Goal: Transaction & Acquisition: Purchase product/service

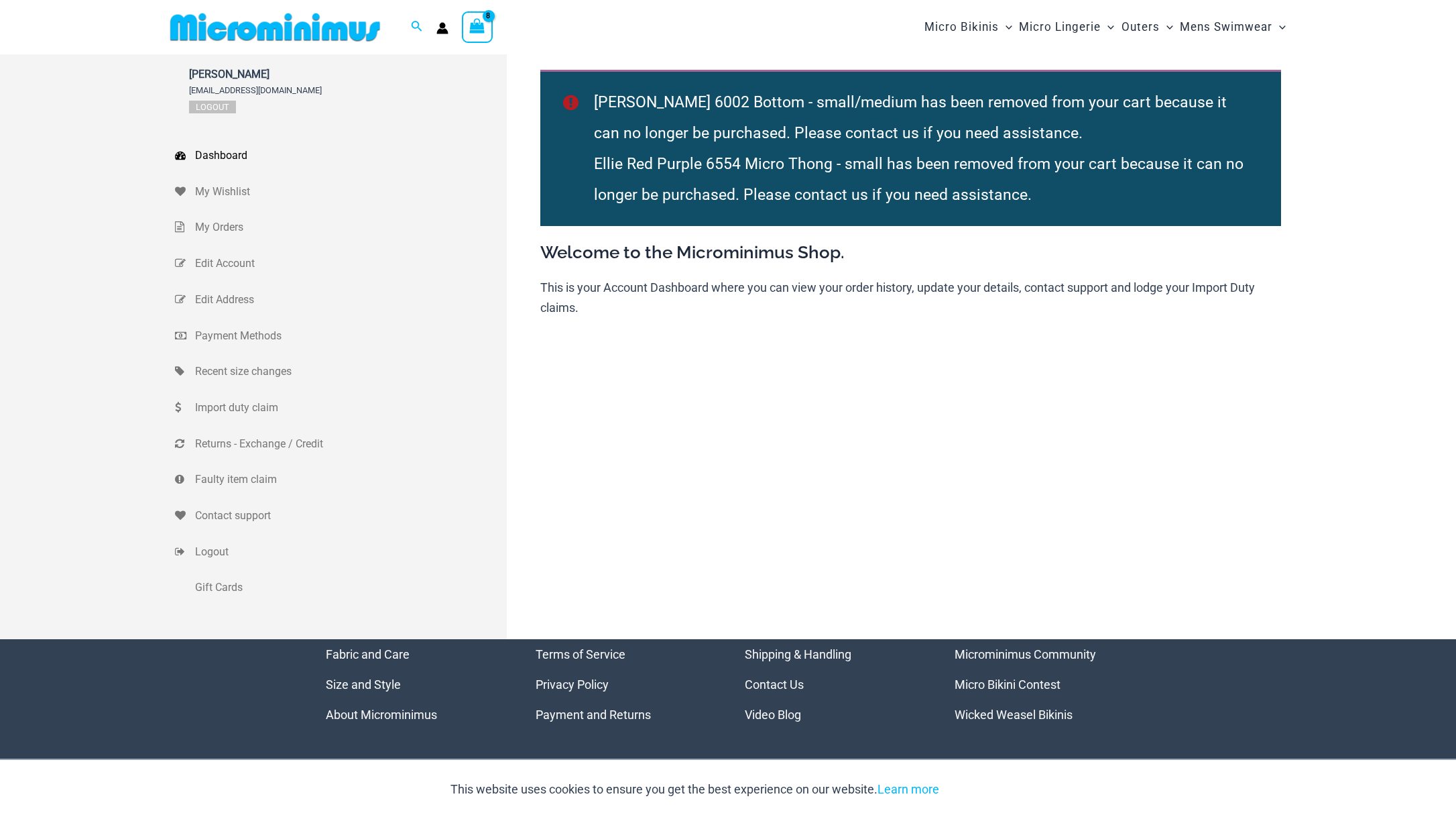
click at [467, 24] on div "View Shopping Cart, 8 items" at bounding box center [477, 27] width 31 height 31
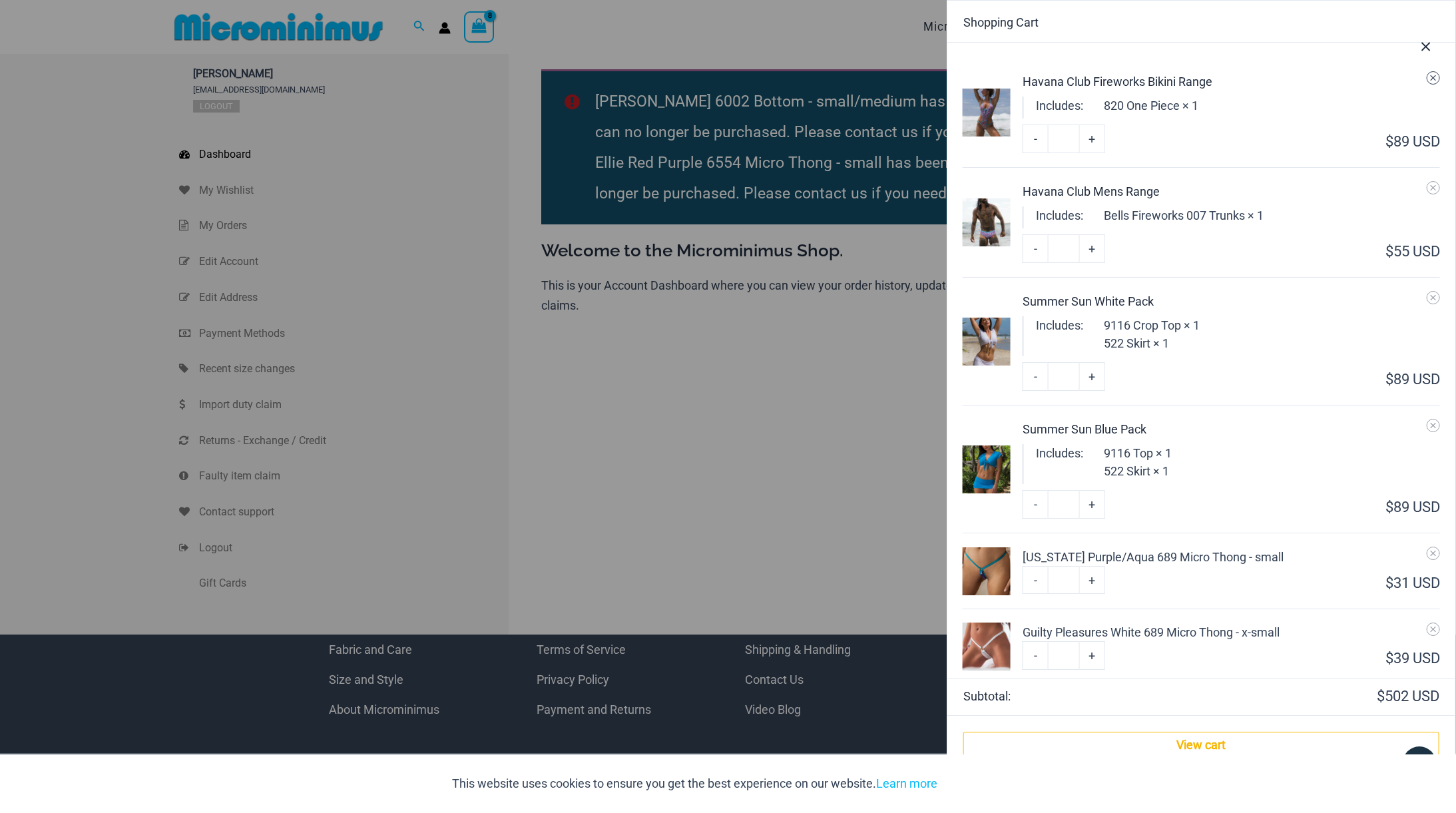
click at [1429, 79] on icon "Remove Havana Club Fireworks Bikini Range from cart" at bounding box center [1433, 78] width 9 height 9
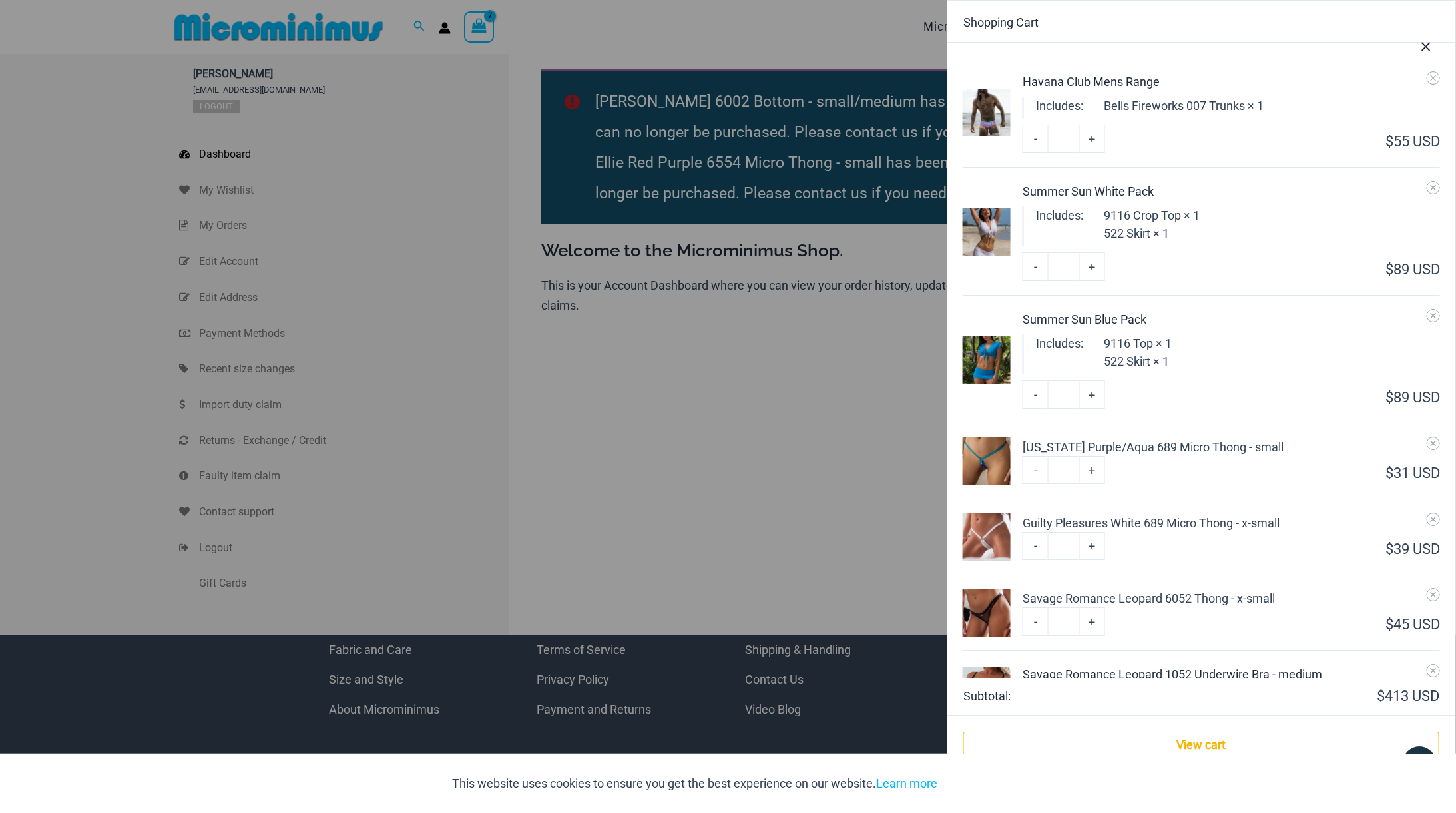
click at [1422, 322] on div "Summer Sun Blue Pack" at bounding box center [1231, 319] width 417 height 18
click at [1429, 191] on icon "Remove Summer Sun White Pack from cart" at bounding box center [1433, 187] width 9 height 9
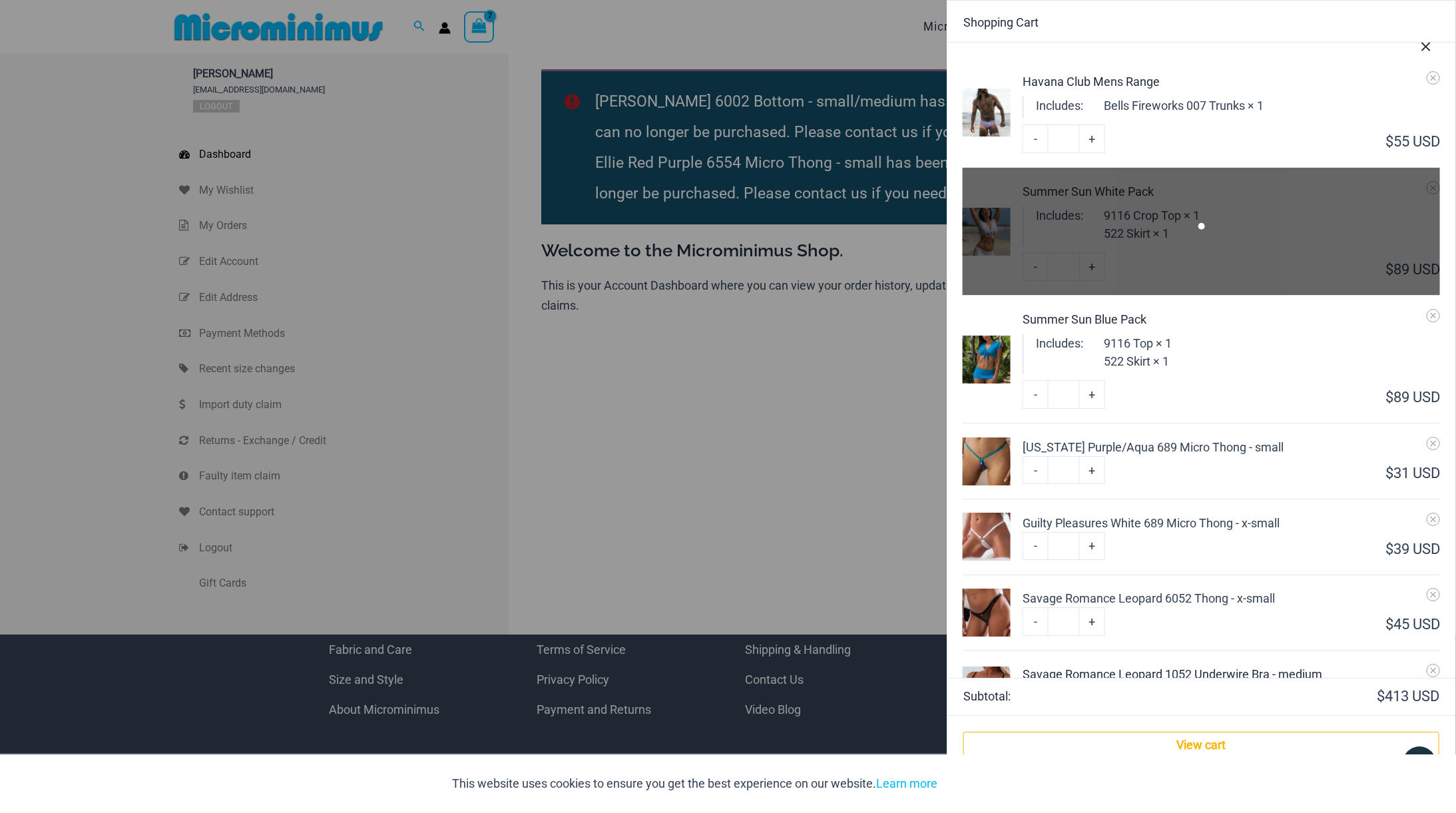
click at [1427, 74] on button "Close Cart Drawer" at bounding box center [1426, 44] width 59 height 66
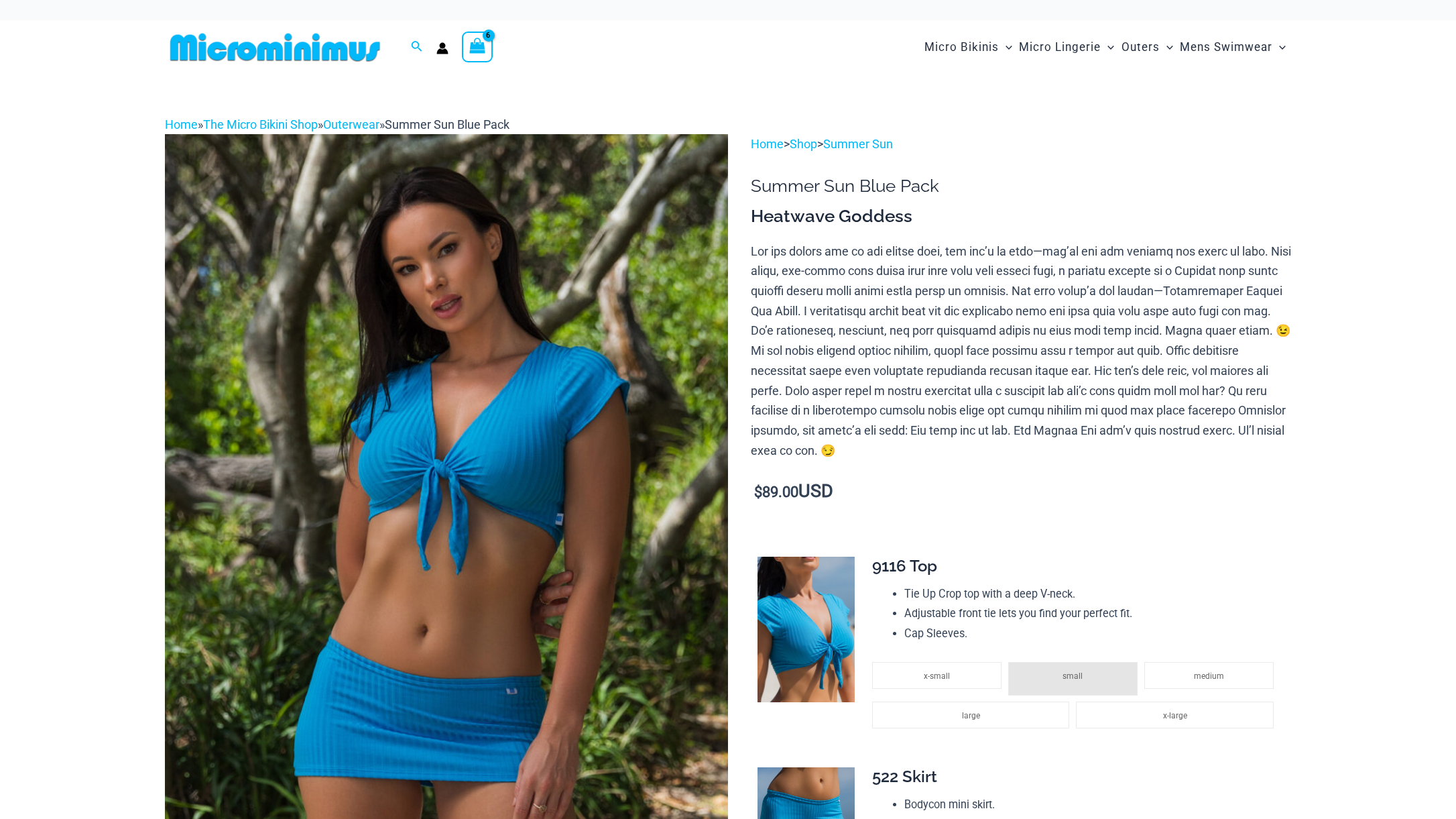
click at [482, 49] on icon "View Shopping Cart, 6 items" at bounding box center [477, 46] width 15 height 15
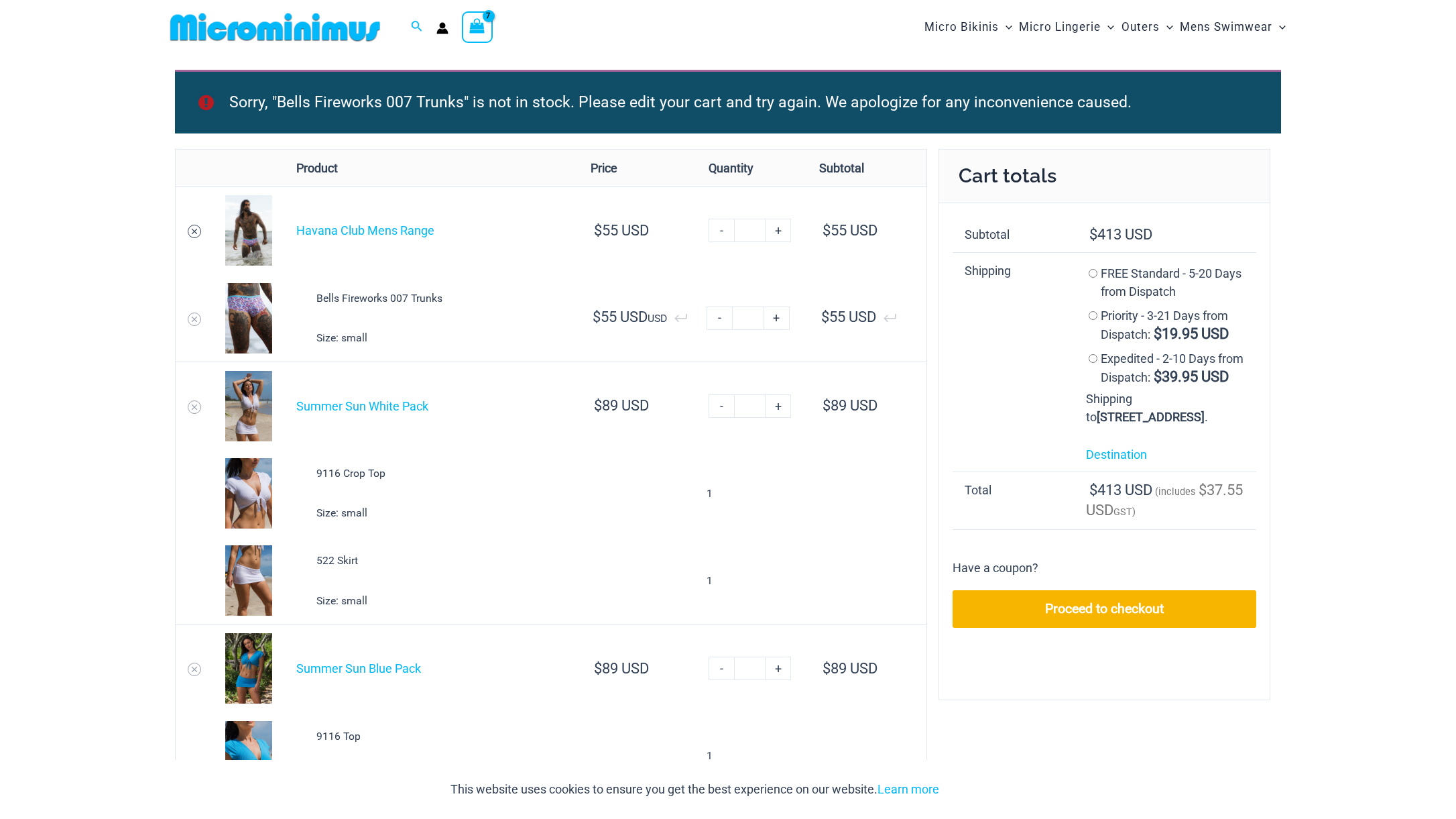
click at [198, 226] on link "Remove Havana Club Mens Range from cart" at bounding box center [195, 232] width 13 height 13
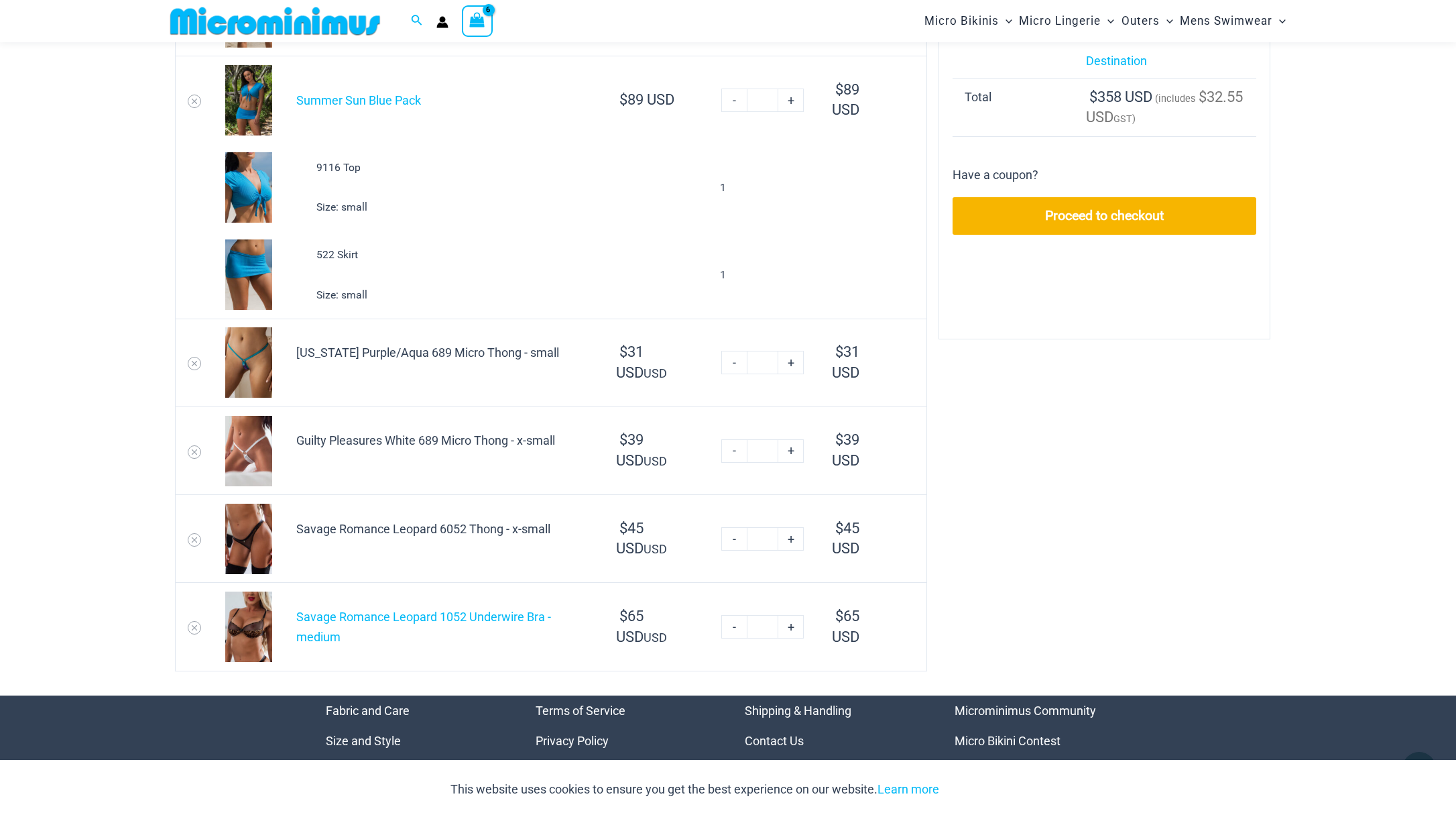
scroll to position [550, 0]
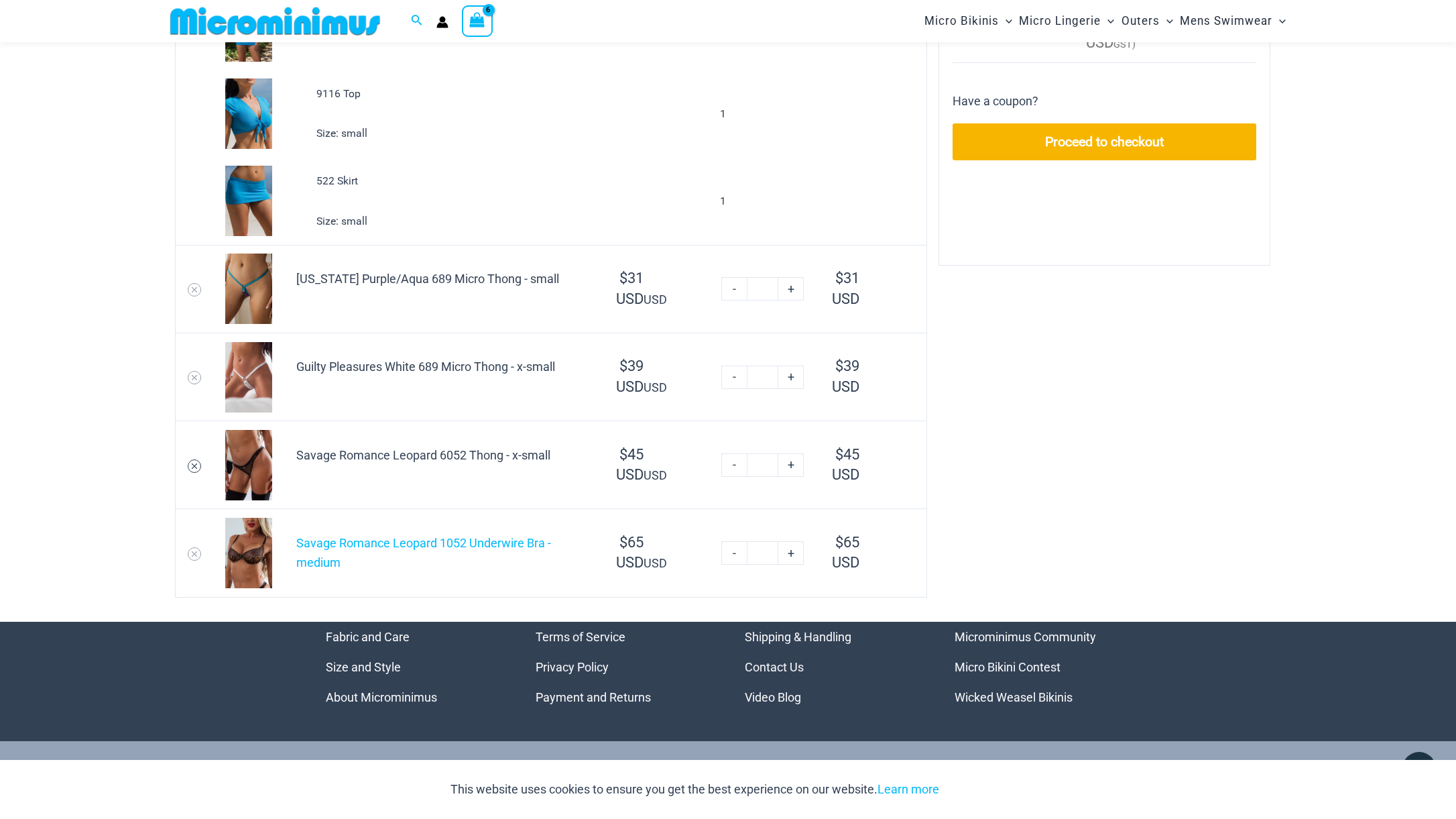
click at [195, 465] on icon "Remove Savage Romance Leopard 6052 Thong - x-small from cart" at bounding box center [195, 466] width 5 height 5
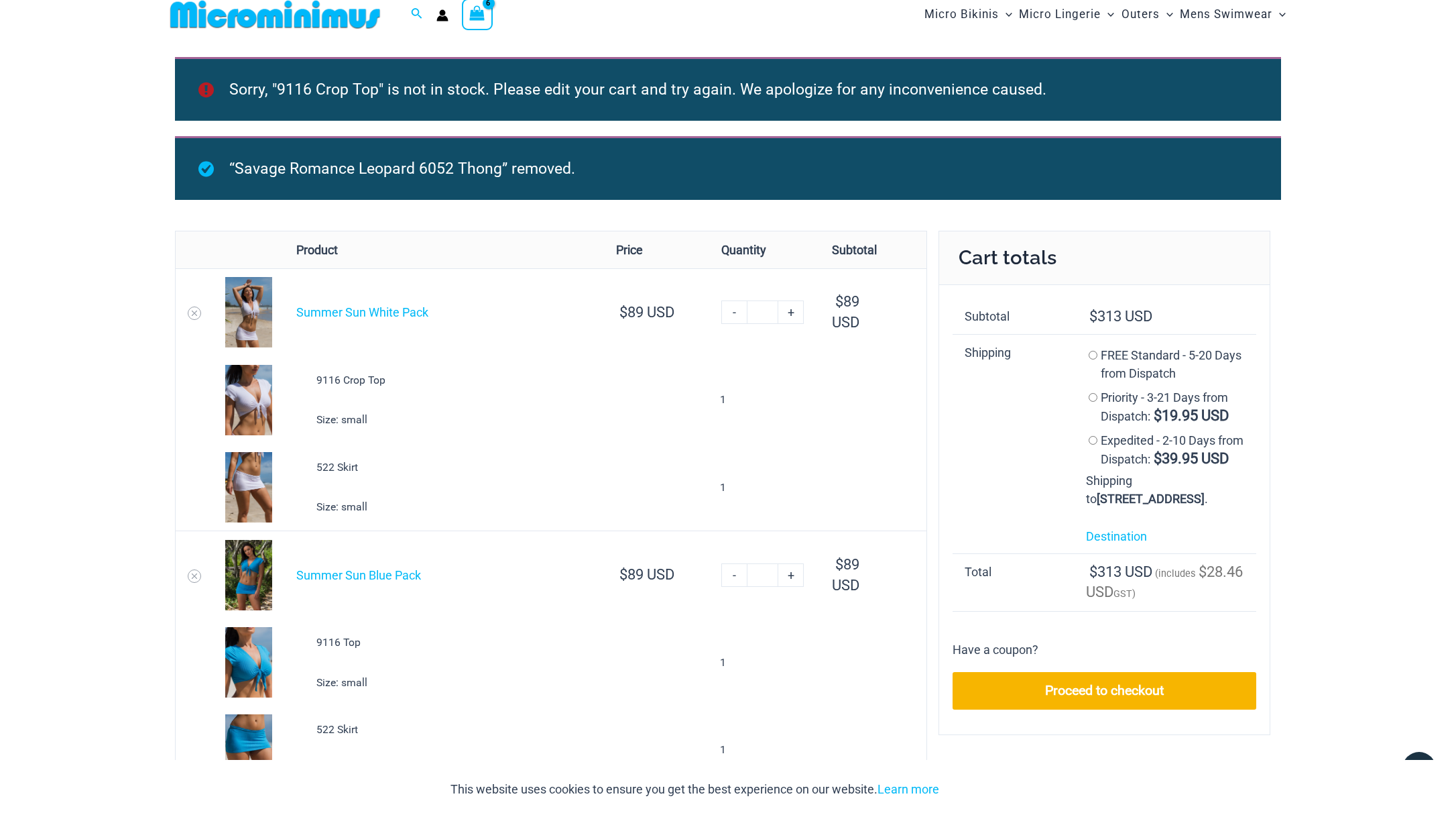
scroll to position [0, 0]
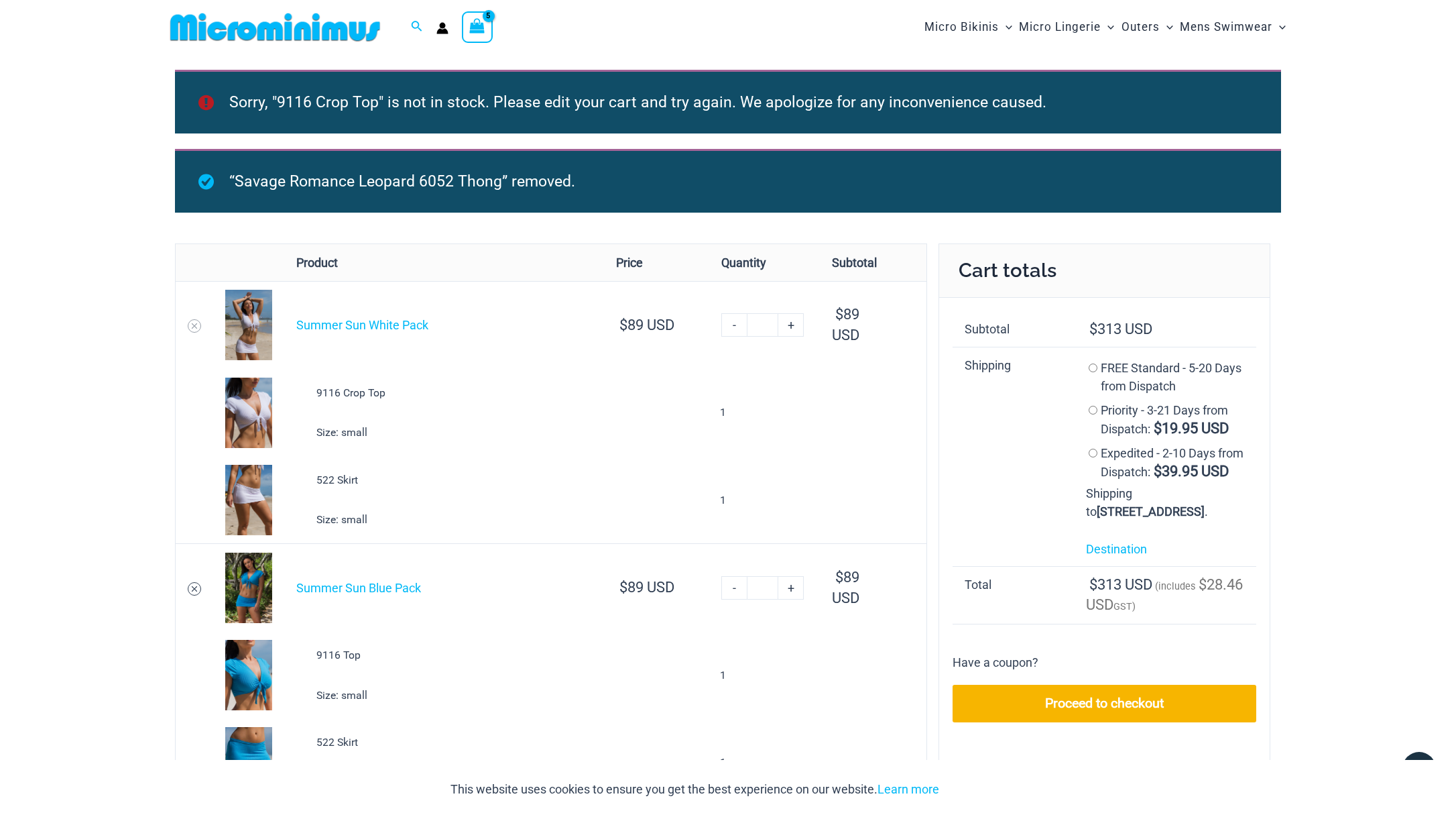
click at [195, 590] on icon "Remove Summer Sun Blue Pack from cart" at bounding box center [194, 588] width 9 height 9
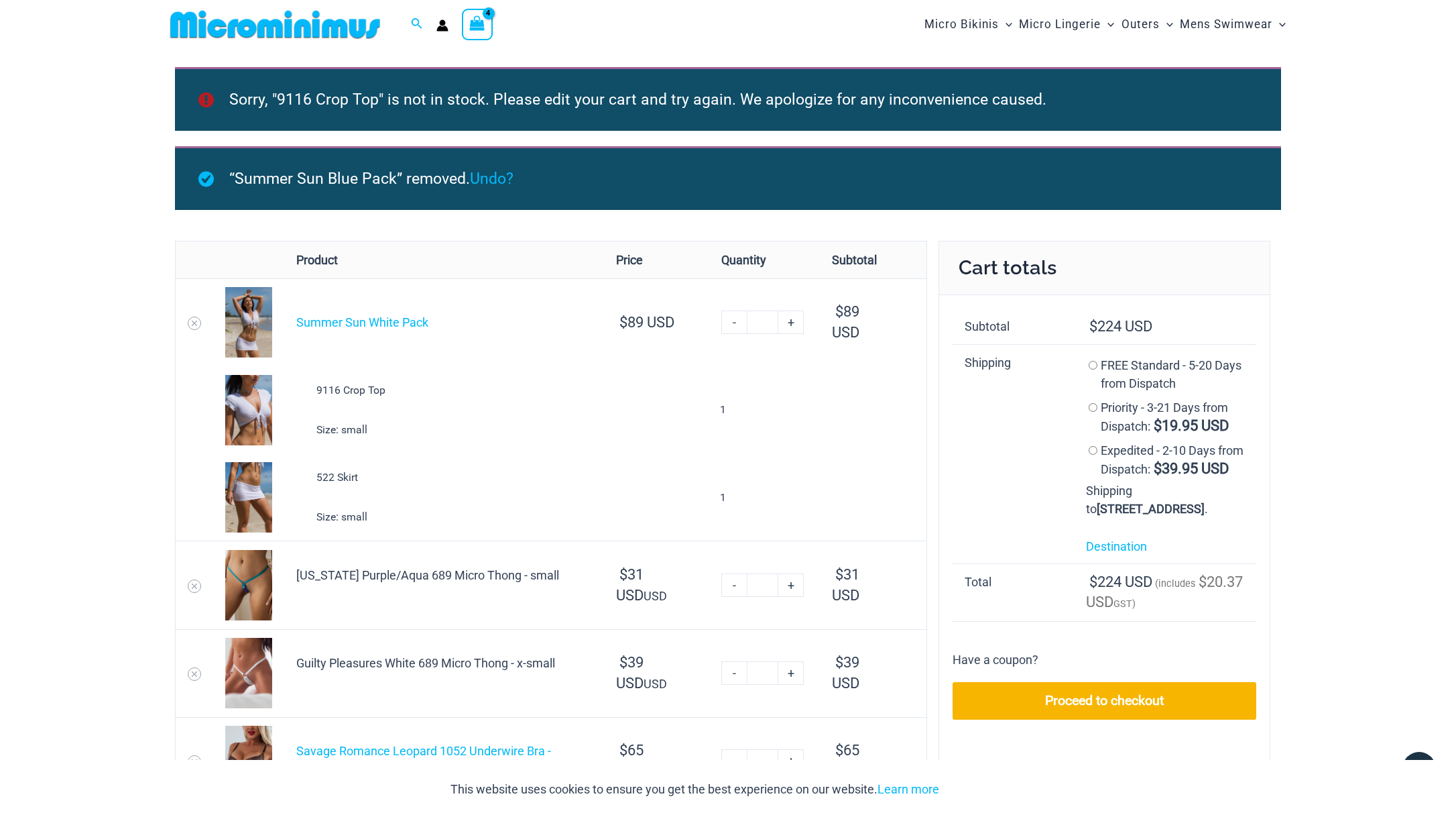
scroll to position [219, 0]
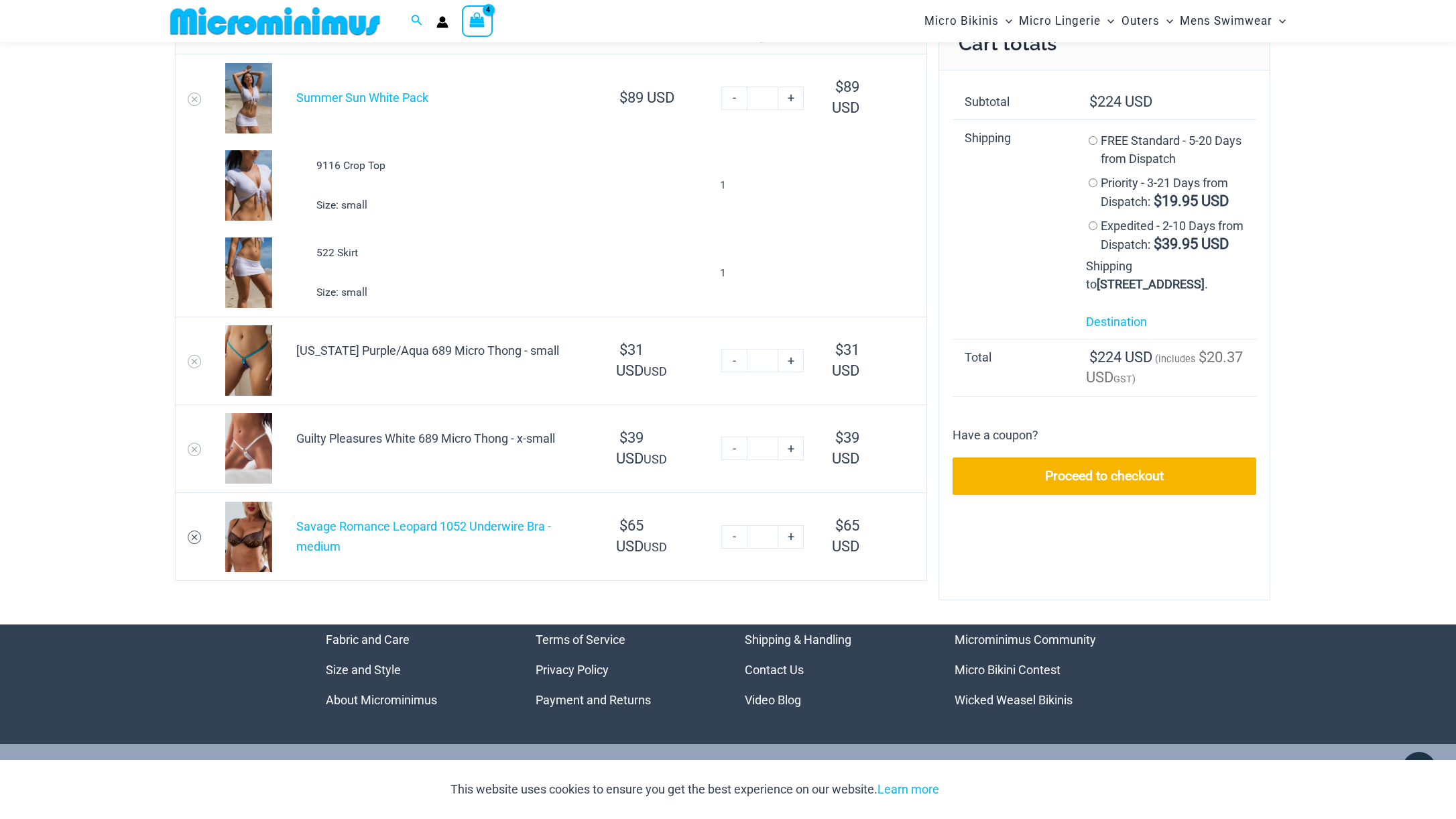
click at [195, 536] on icon "Remove Savage Romance Leopard 1052 Underwire Bra - medium from cart" at bounding box center [194, 537] width 9 height 9
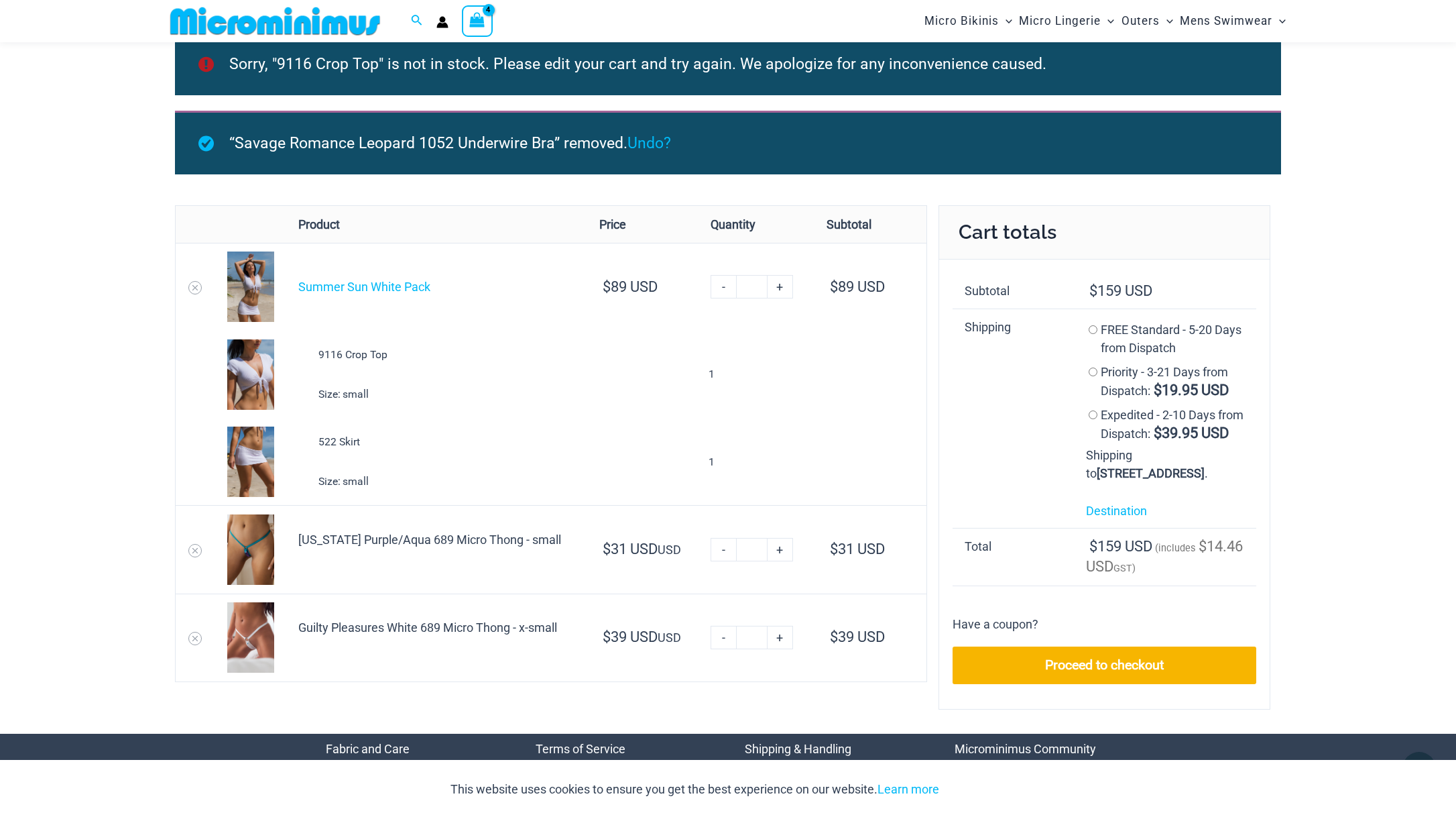
scroll to position [0, 0]
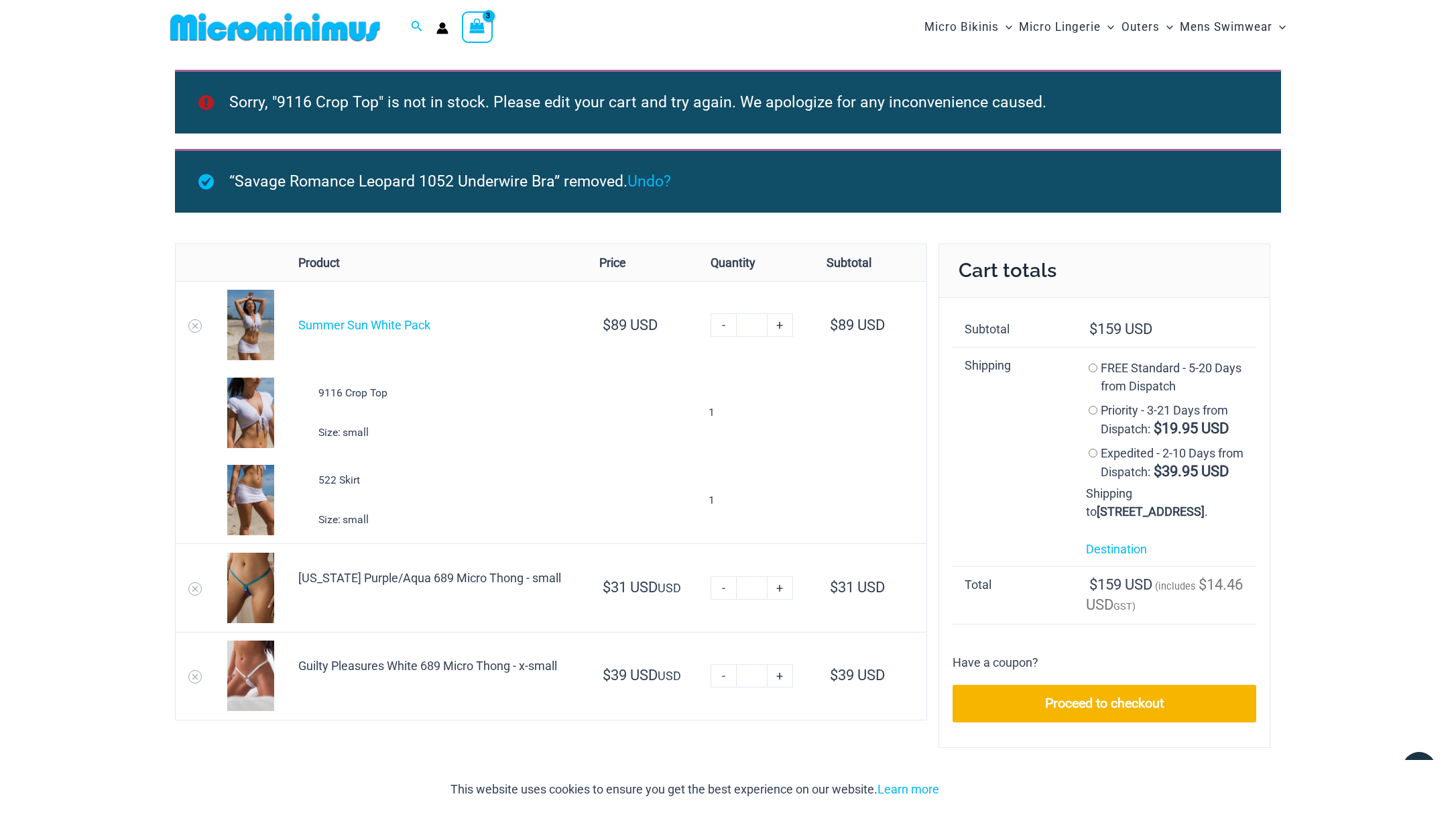
click at [189, 584] on td at bounding box center [195, 587] width 40 height 88
click at [199, 592] on icon "Remove Georgia Purple/Aqua 689 Micro Thong - small from cart" at bounding box center [195, 588] width 9 height 9
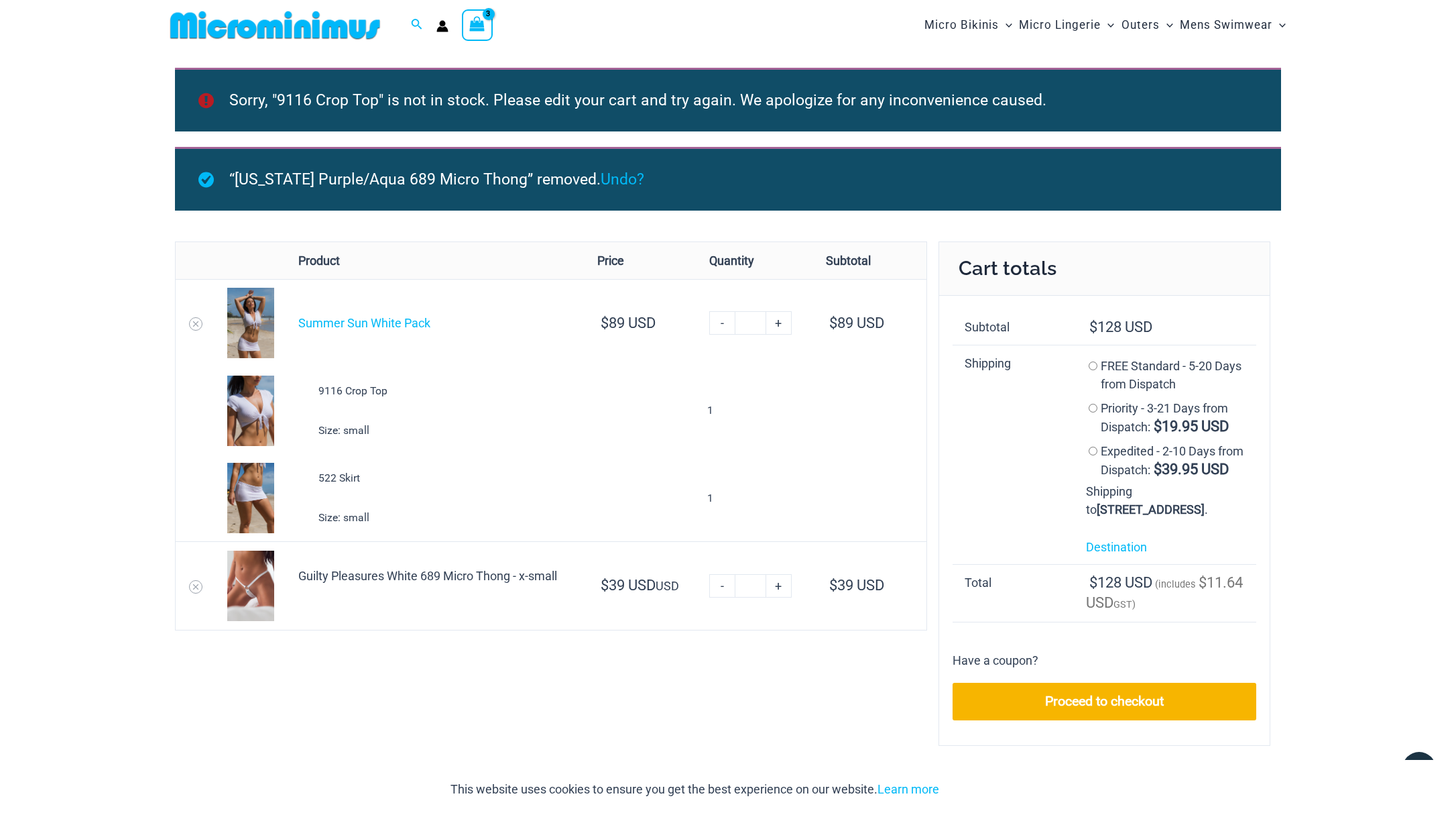
scroll to position [3, 0]
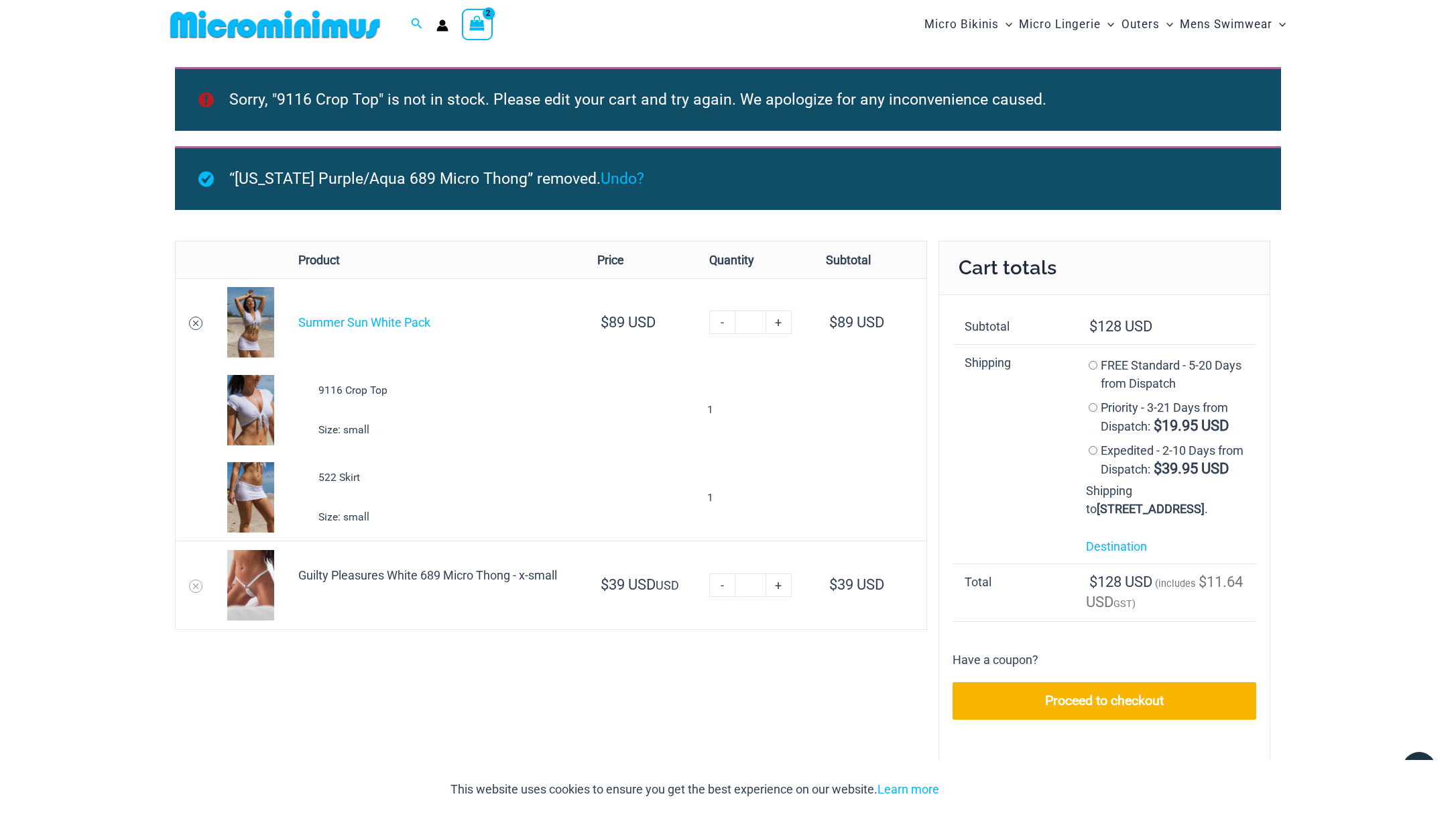
click at [196, 323] on icon "Remove Summer Sun White Pack from cart" at bounding box center [195, 323] width 9 height 9
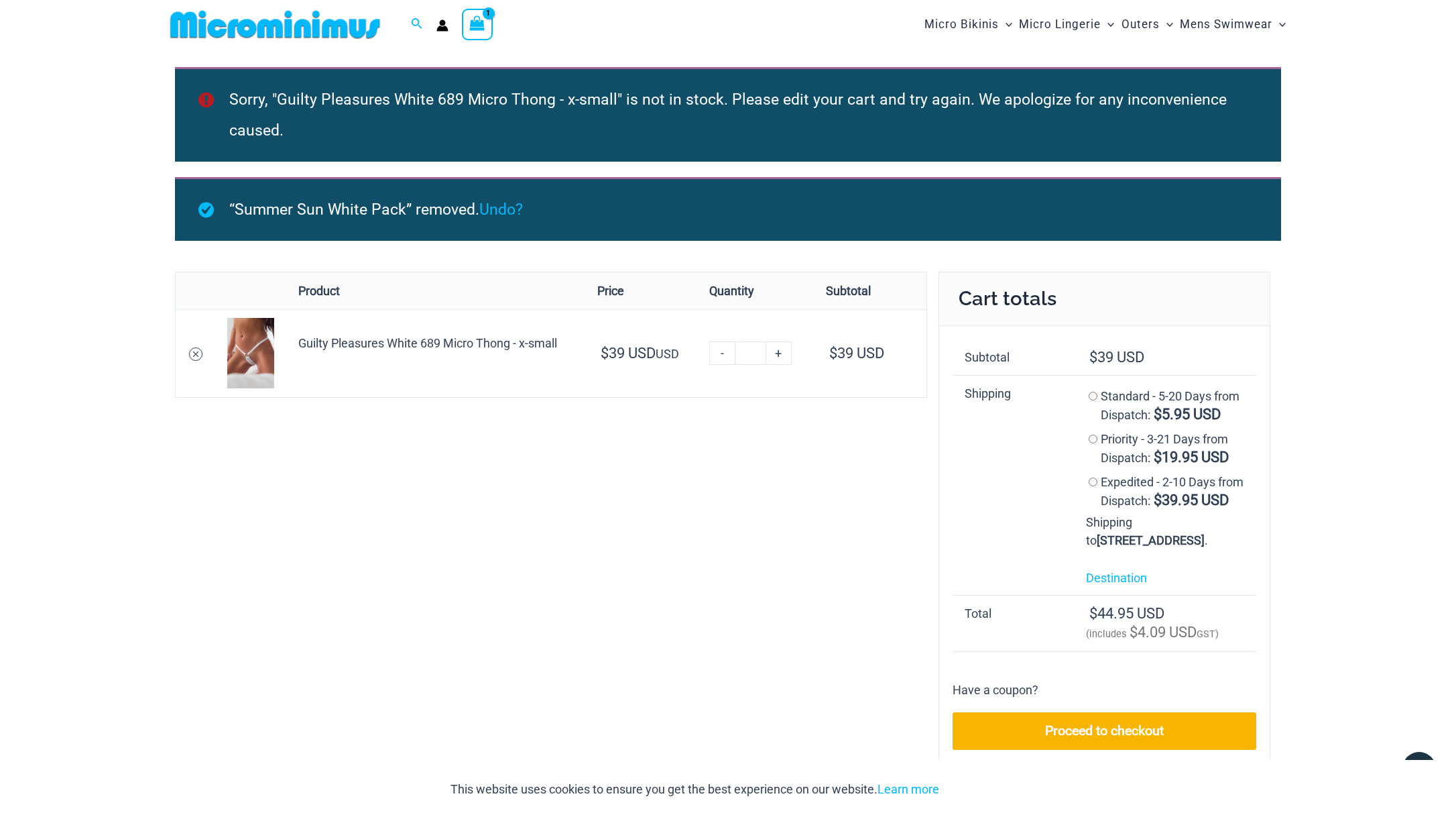
click at [199, 352] on icon "Remove Guilty Pleasures White 689 Micro Thong - x-small from cart" at bounding box center [195, 354] width 9 height 9
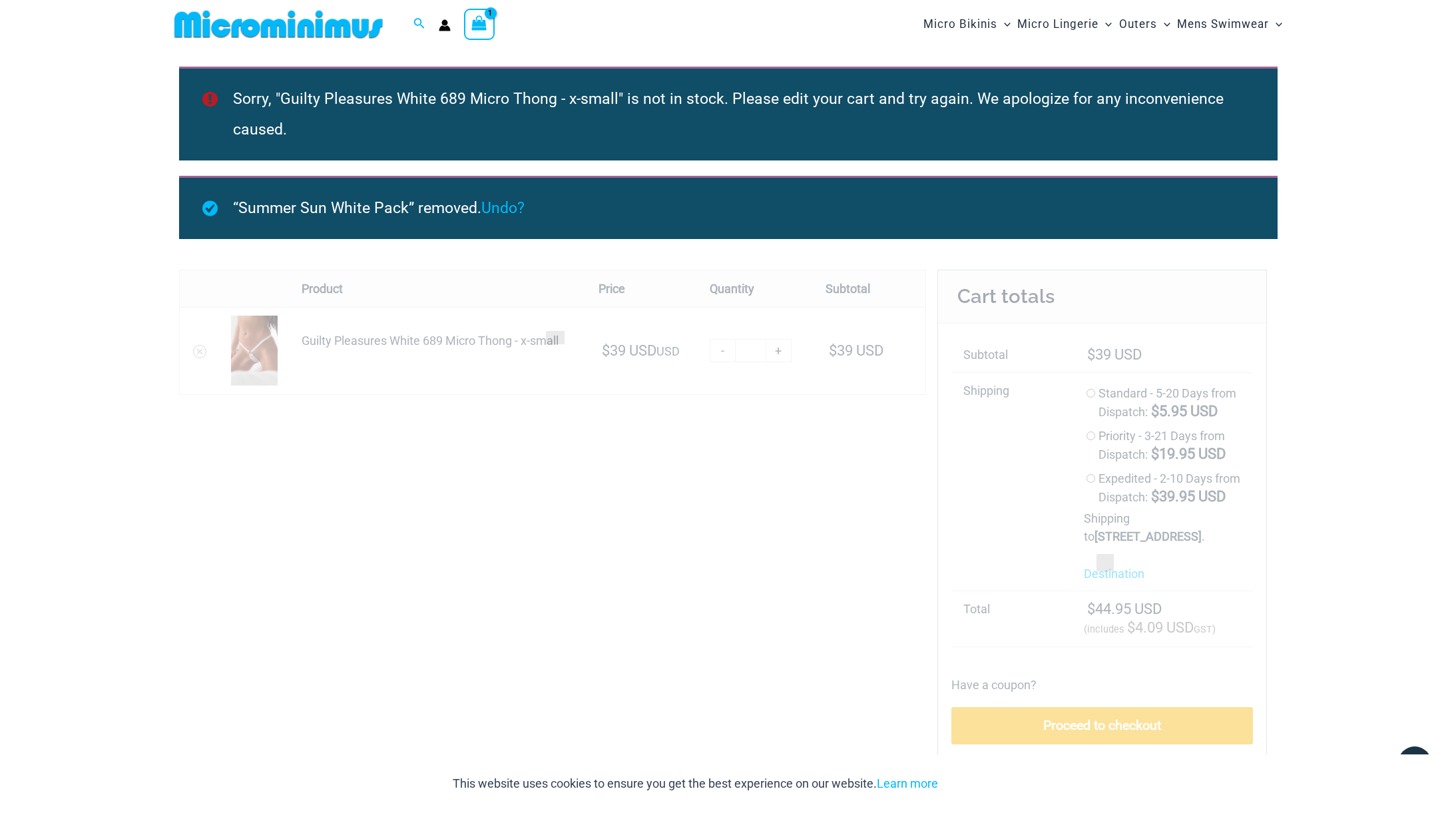
scroll to position [0, 0]
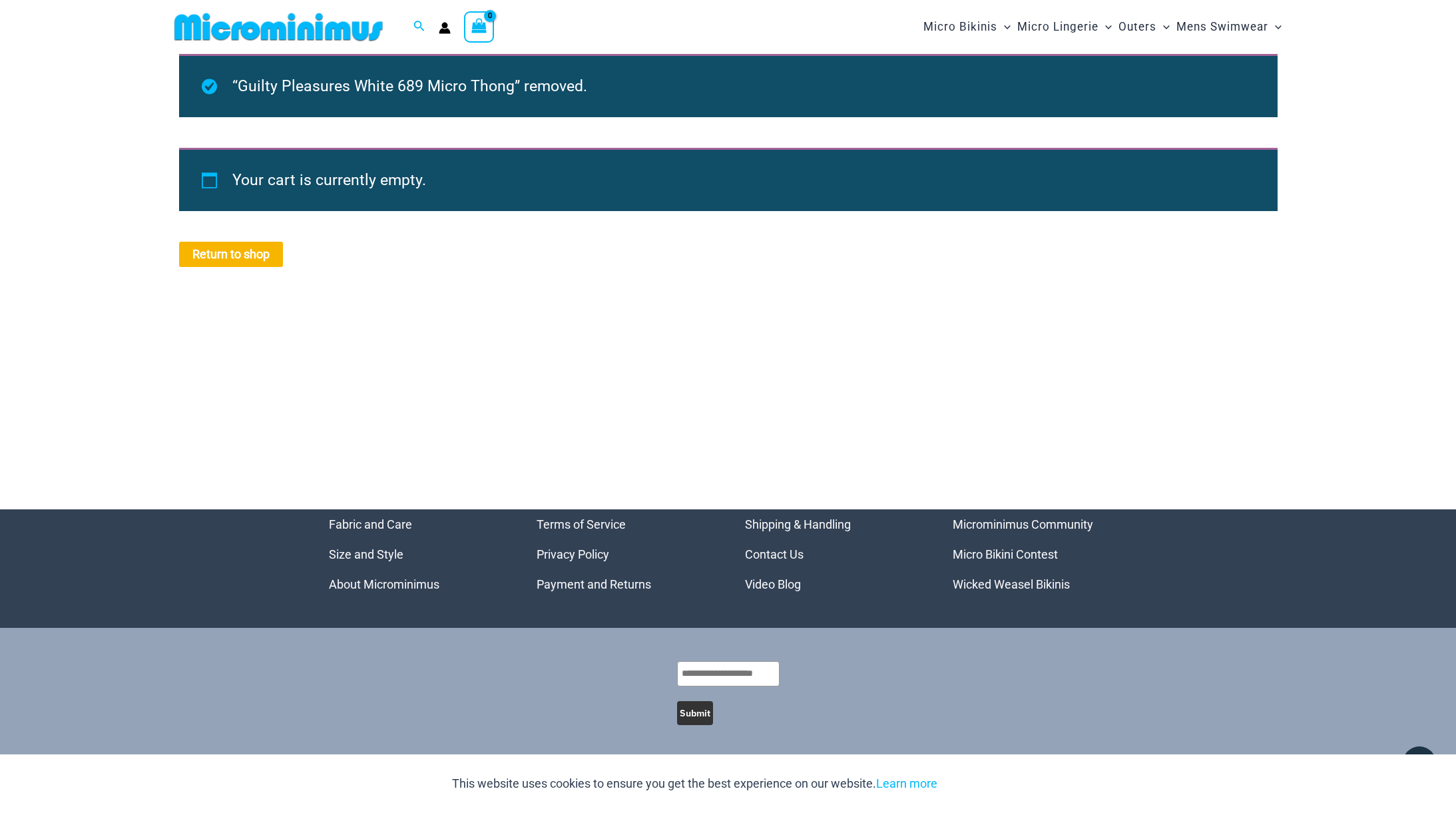
click at [328, 23] on img at bounding box center [278, 27] width 219 height 30
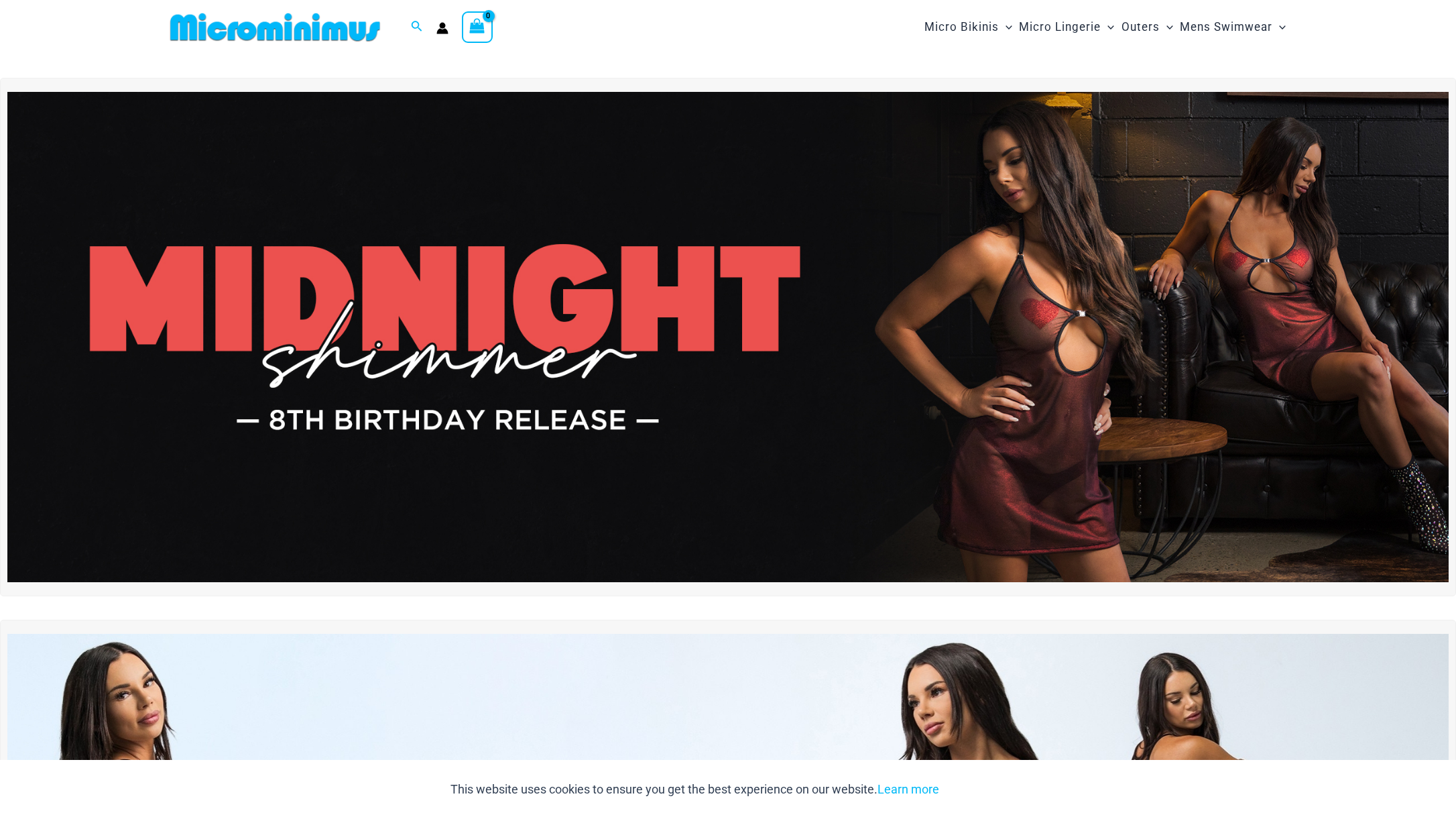
click at [939, 297] on img at bounding box center [728, 337] width 1442 height 490
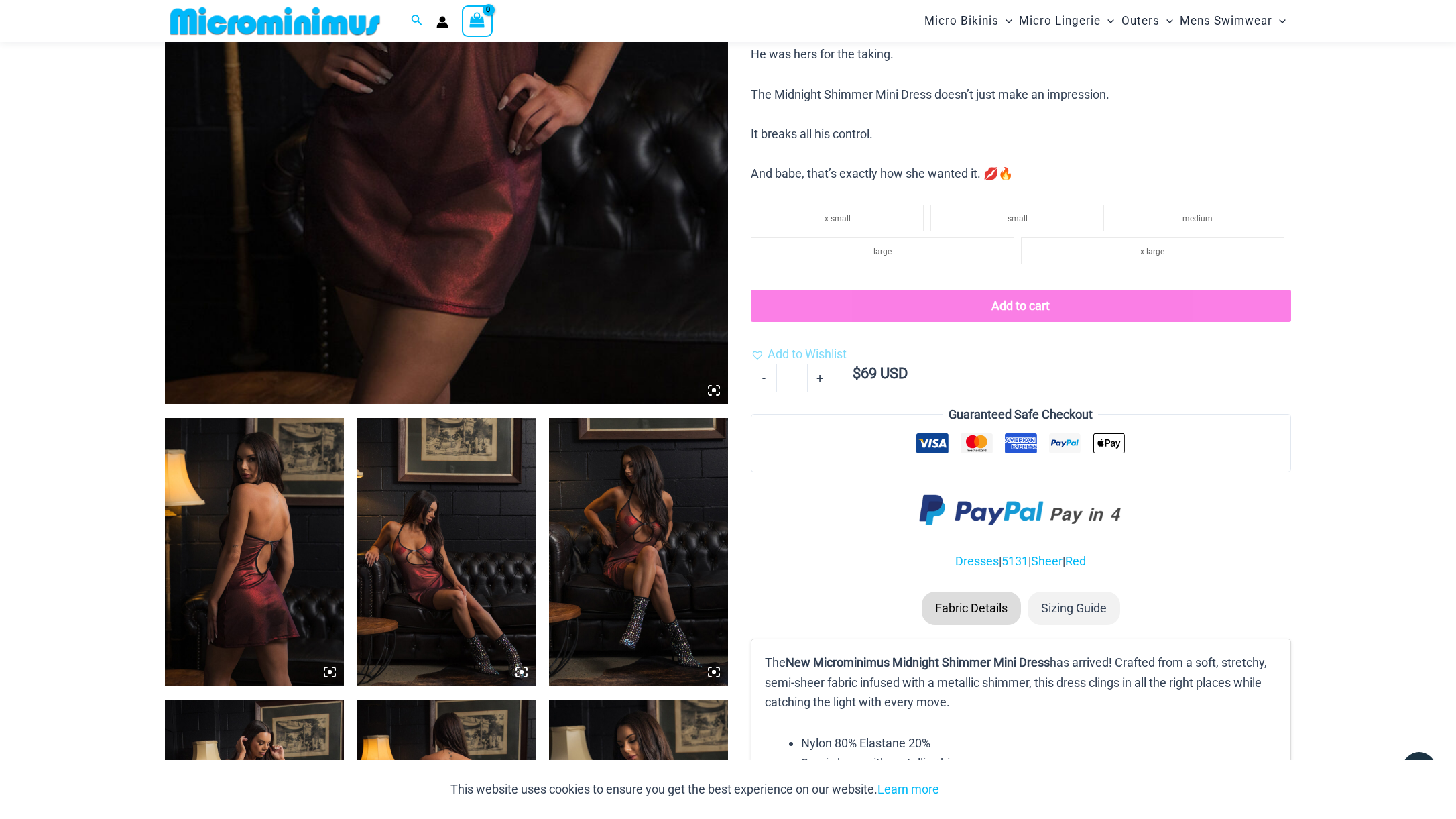
scroll to position [551, 0]
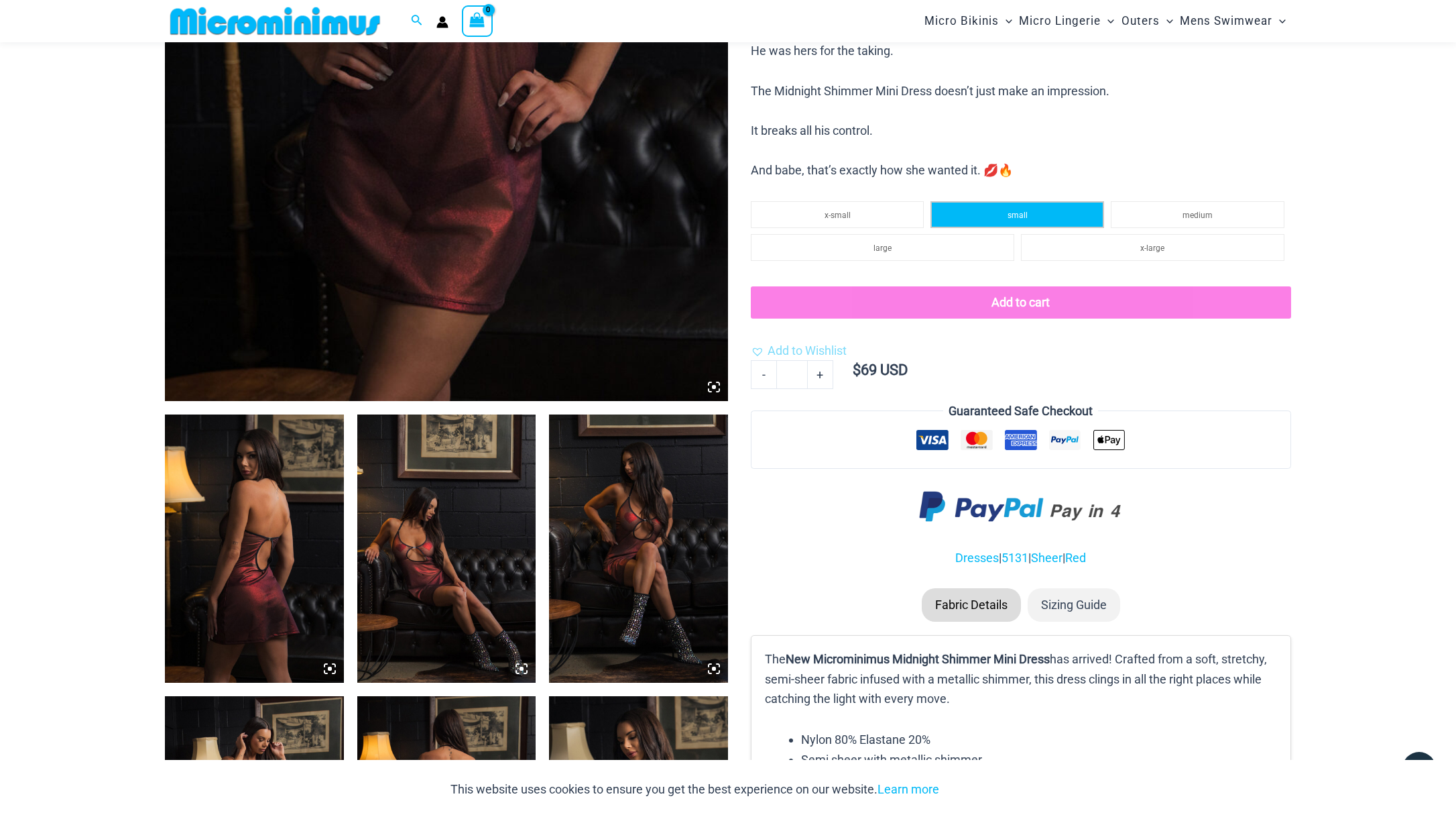
click at [1031, 204] on li "small" at bounding box center [1017, 215] width 173 height 27
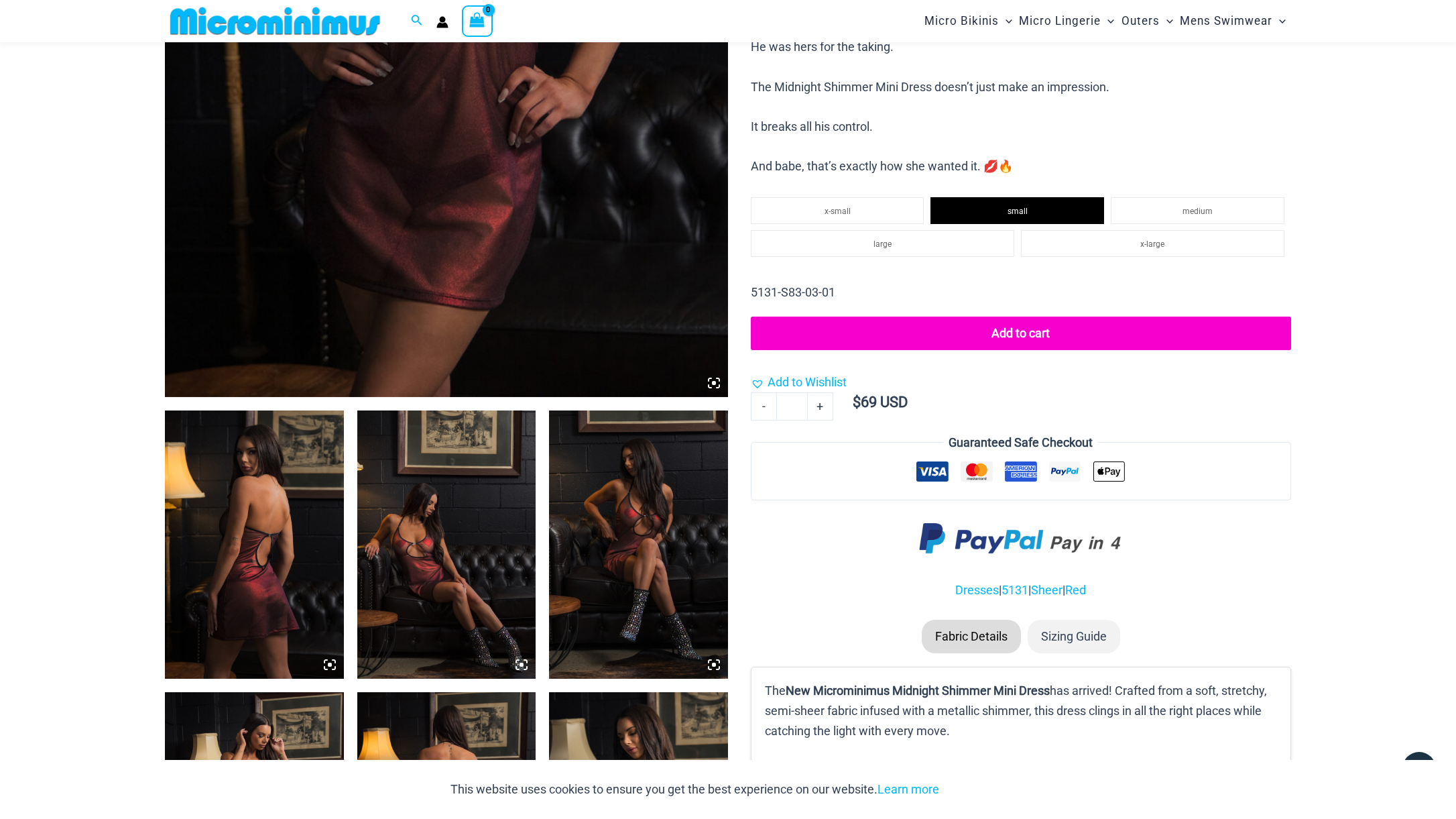
click at [1002, 336] on button "Add to cart" at bounding box center [1021, 334] width 541 height 34
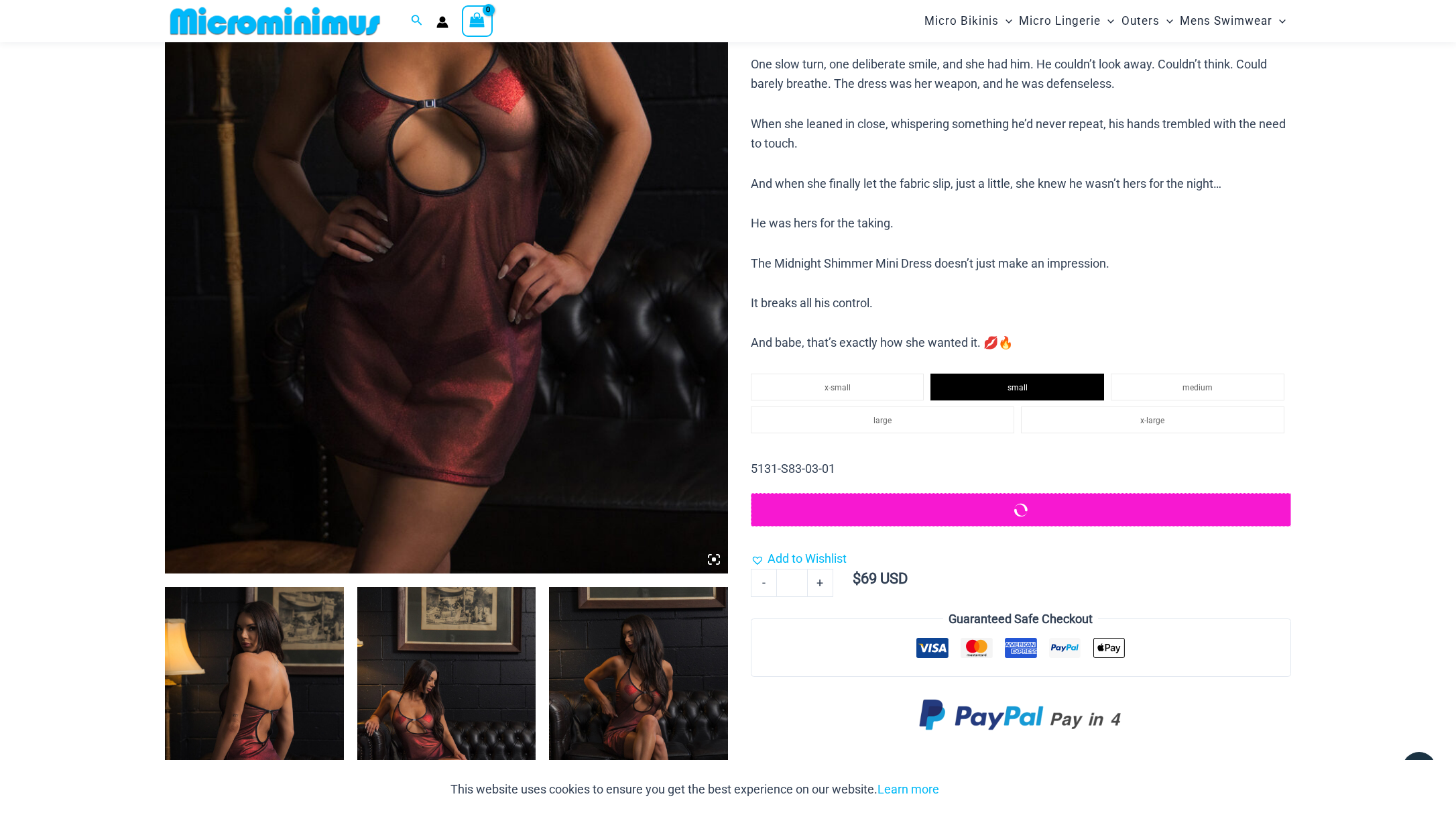
scroll to position [0, 0]
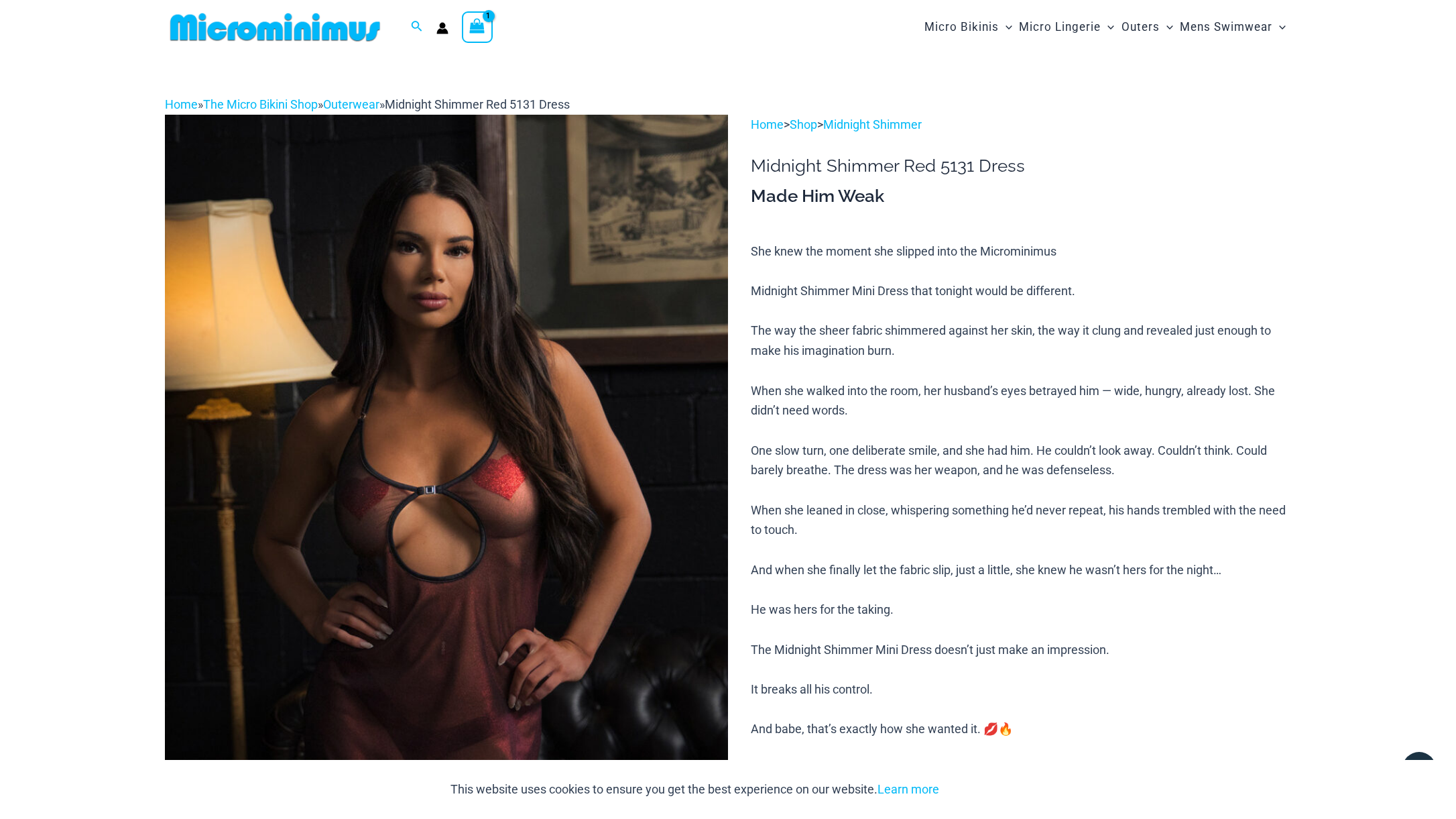
click at [317, 19] on img at bounding box center [275, 27] width 221 height 30
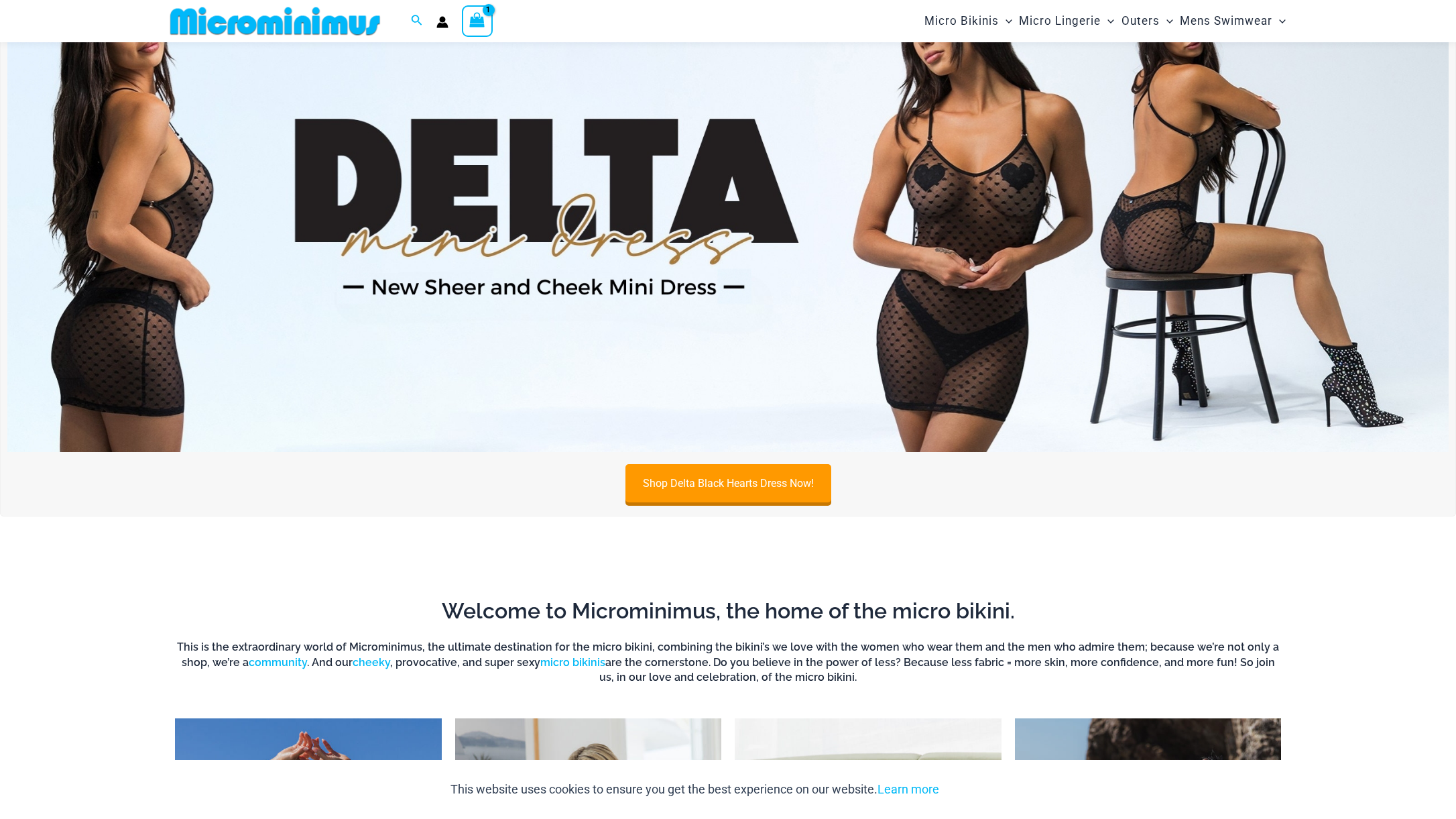
scroll to position [659, 0]
click at [1001, 313] on img at bounding box center [728, 208] width 1442 height 490
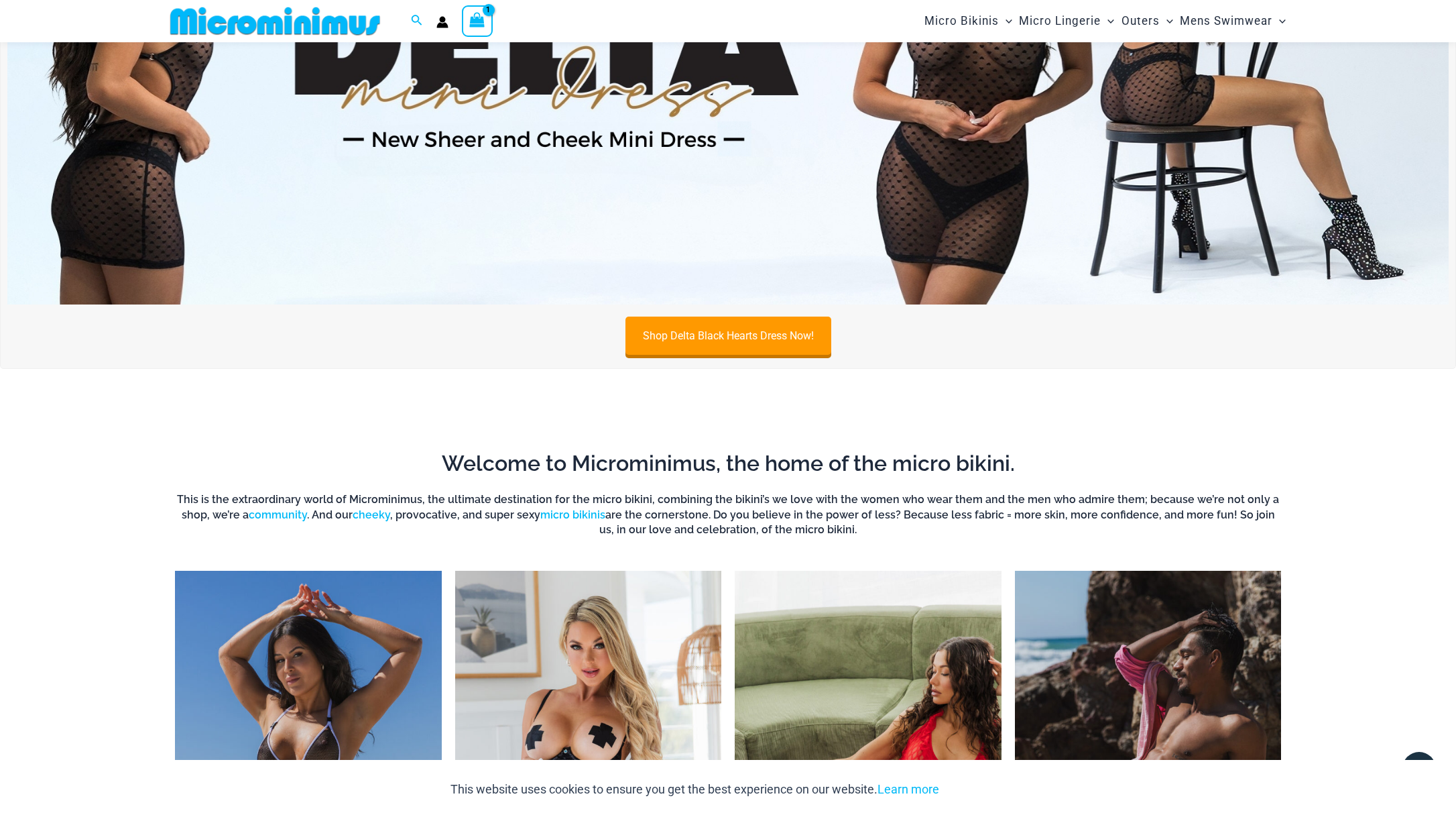
scroll to position [1106, 0]
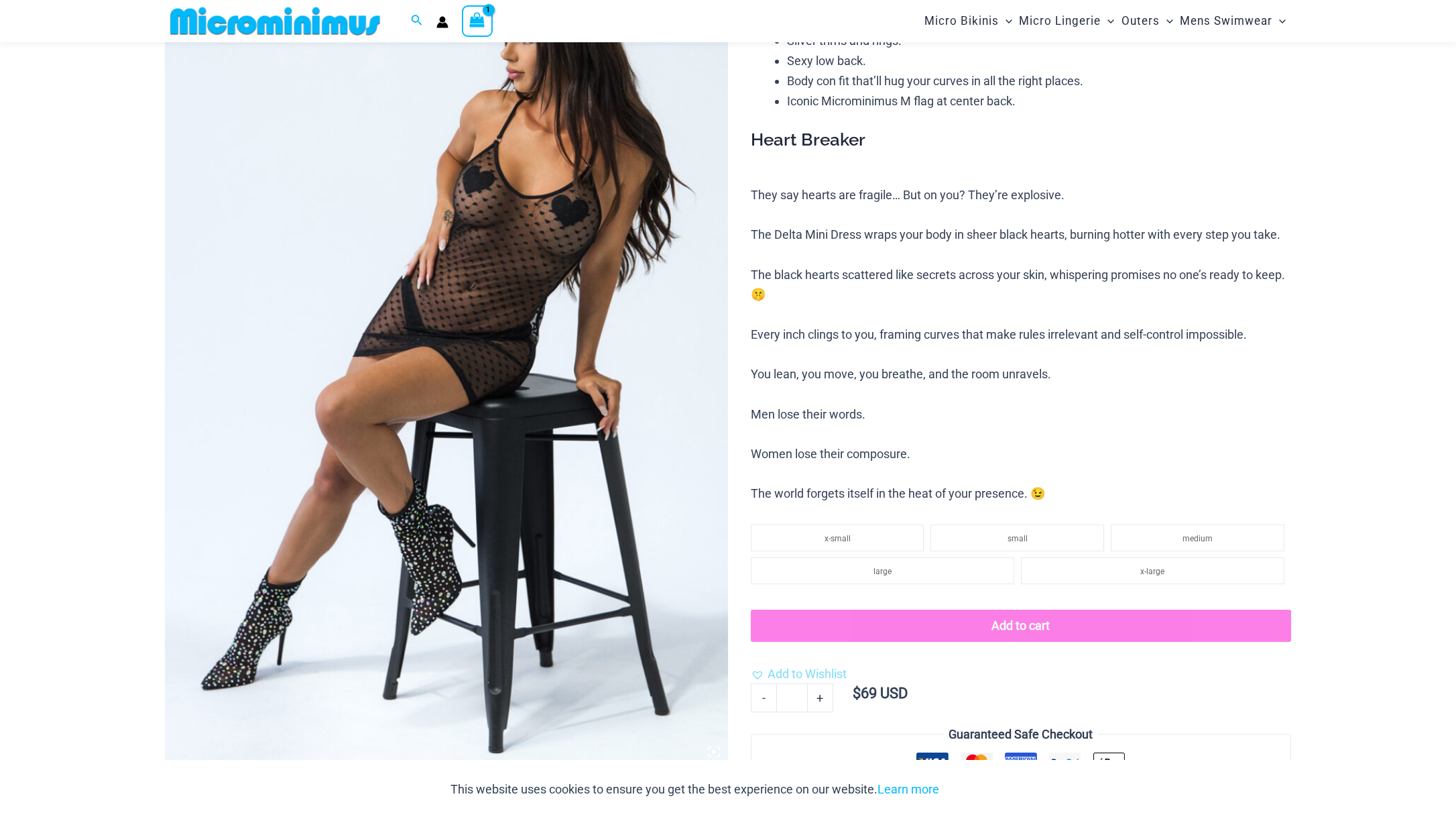
scroll to position [440, 0]
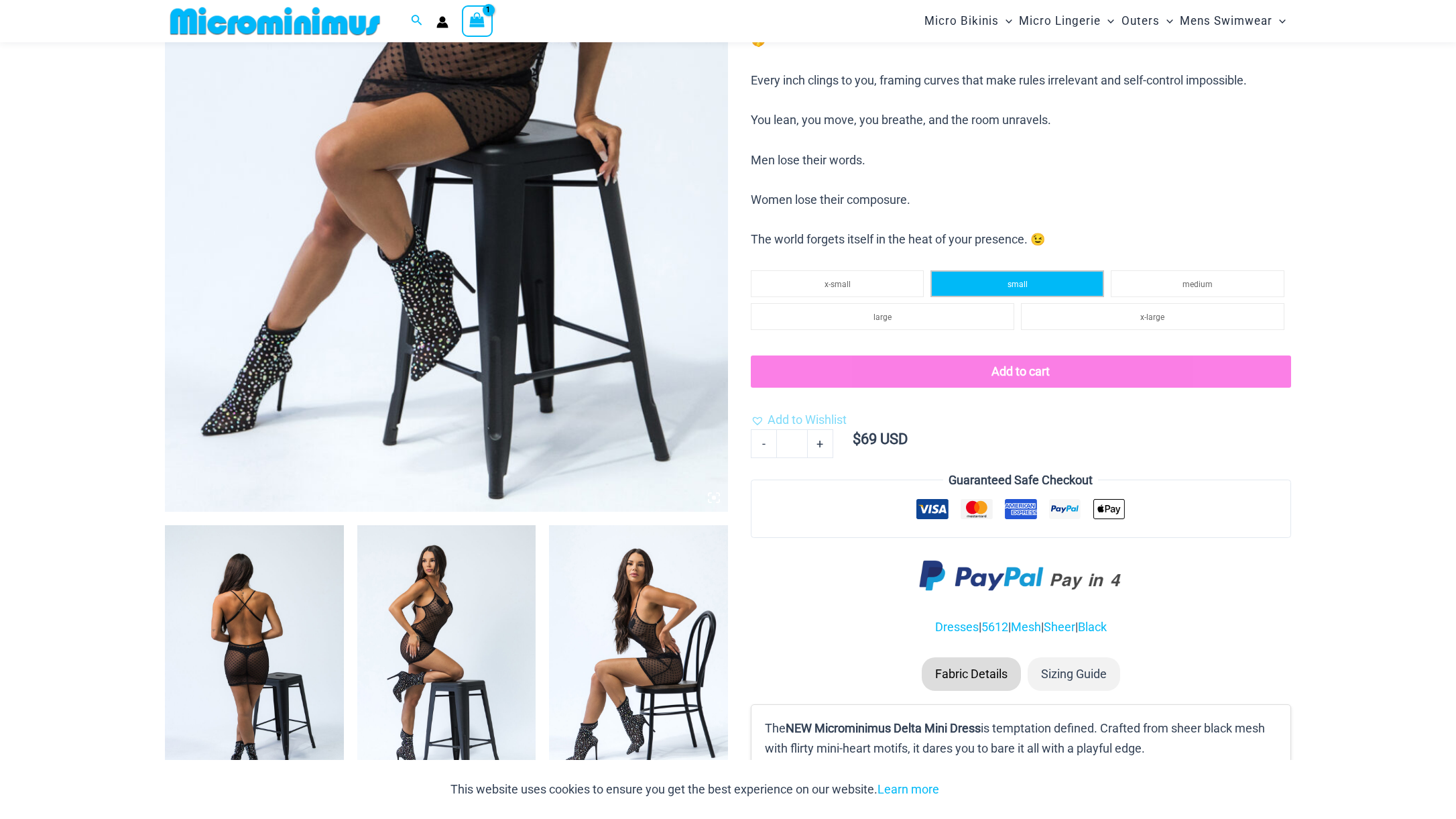
click at [1004, 270] on li "small" at bounding box center [1017, 284] width 173 height 27
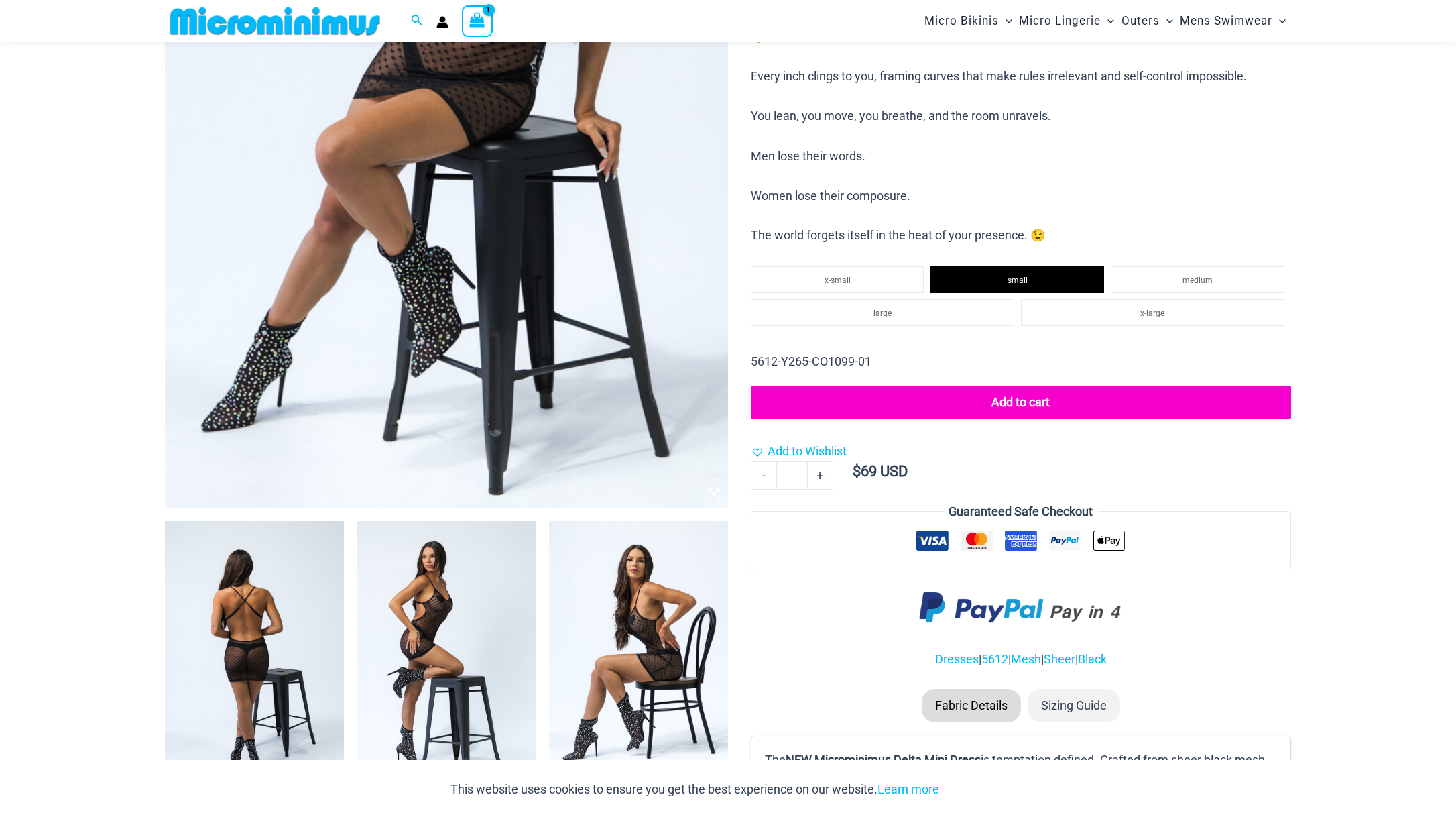
click at [955, 395] on button "Add to cart" at bounding box center [1021, 403] width 541 height 34
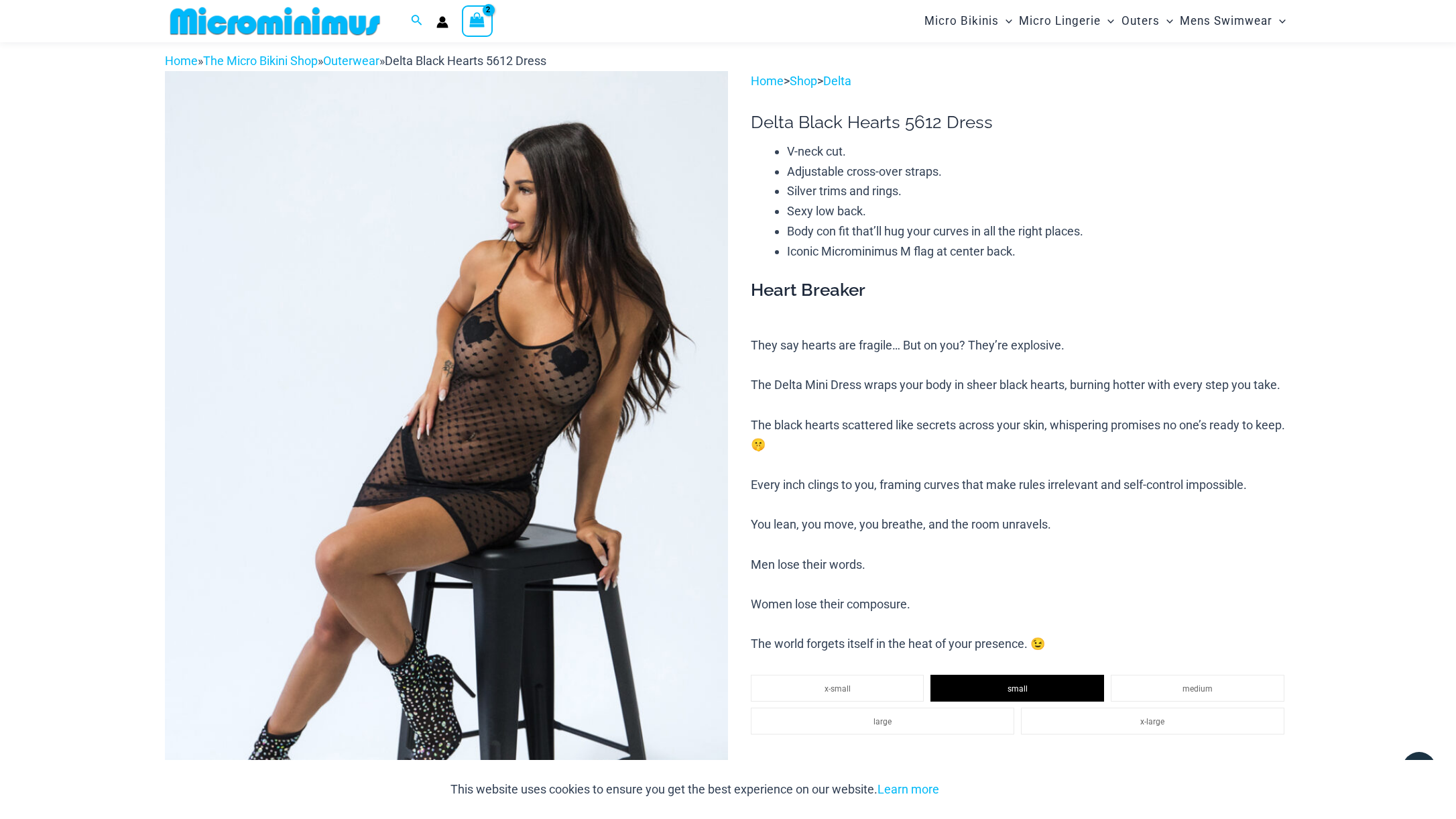
scroll to position [0, 0]
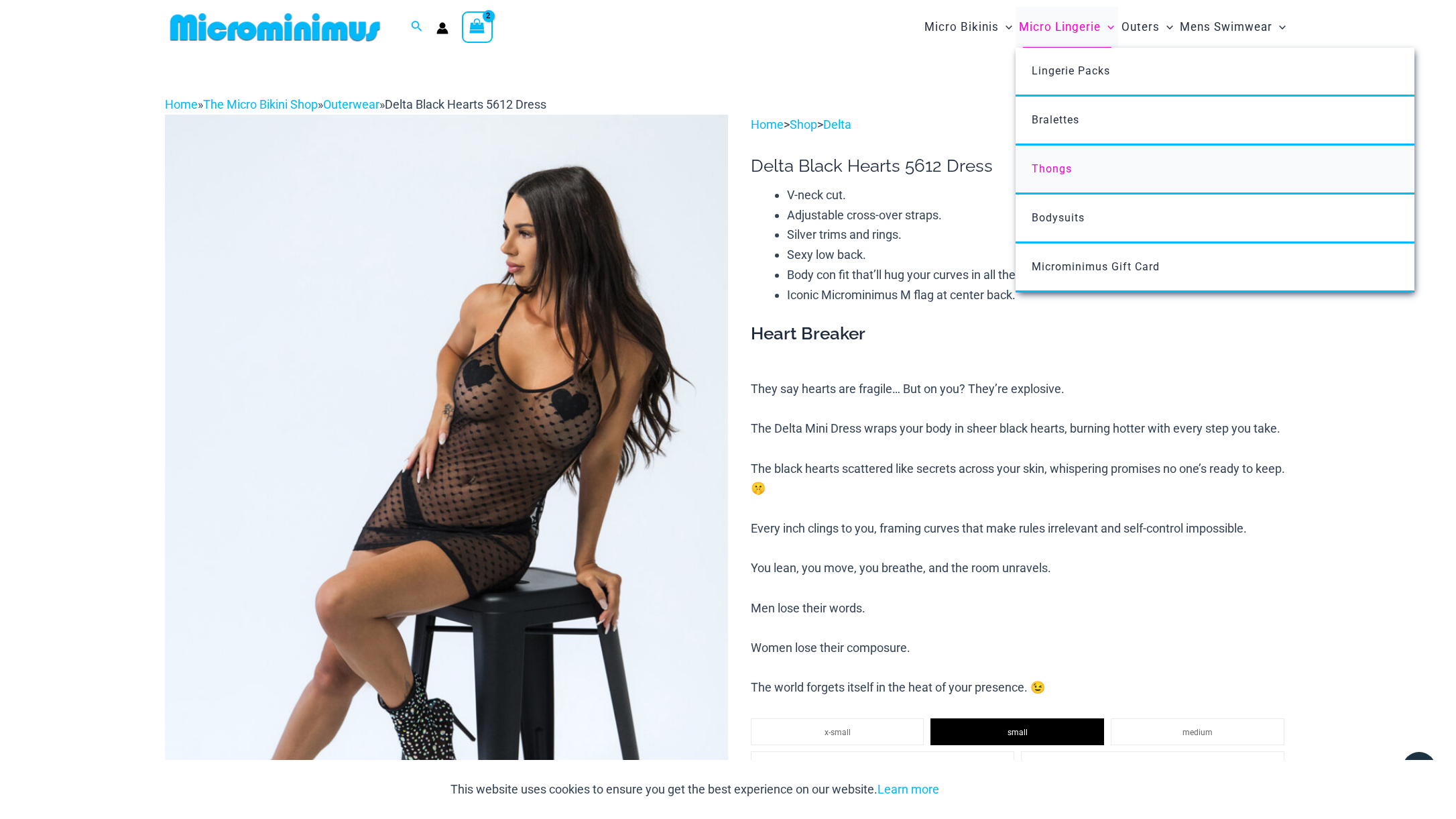
click at [1048, 164] on span "Thongs" at bounding box center [1052, 169] width 40 height 13
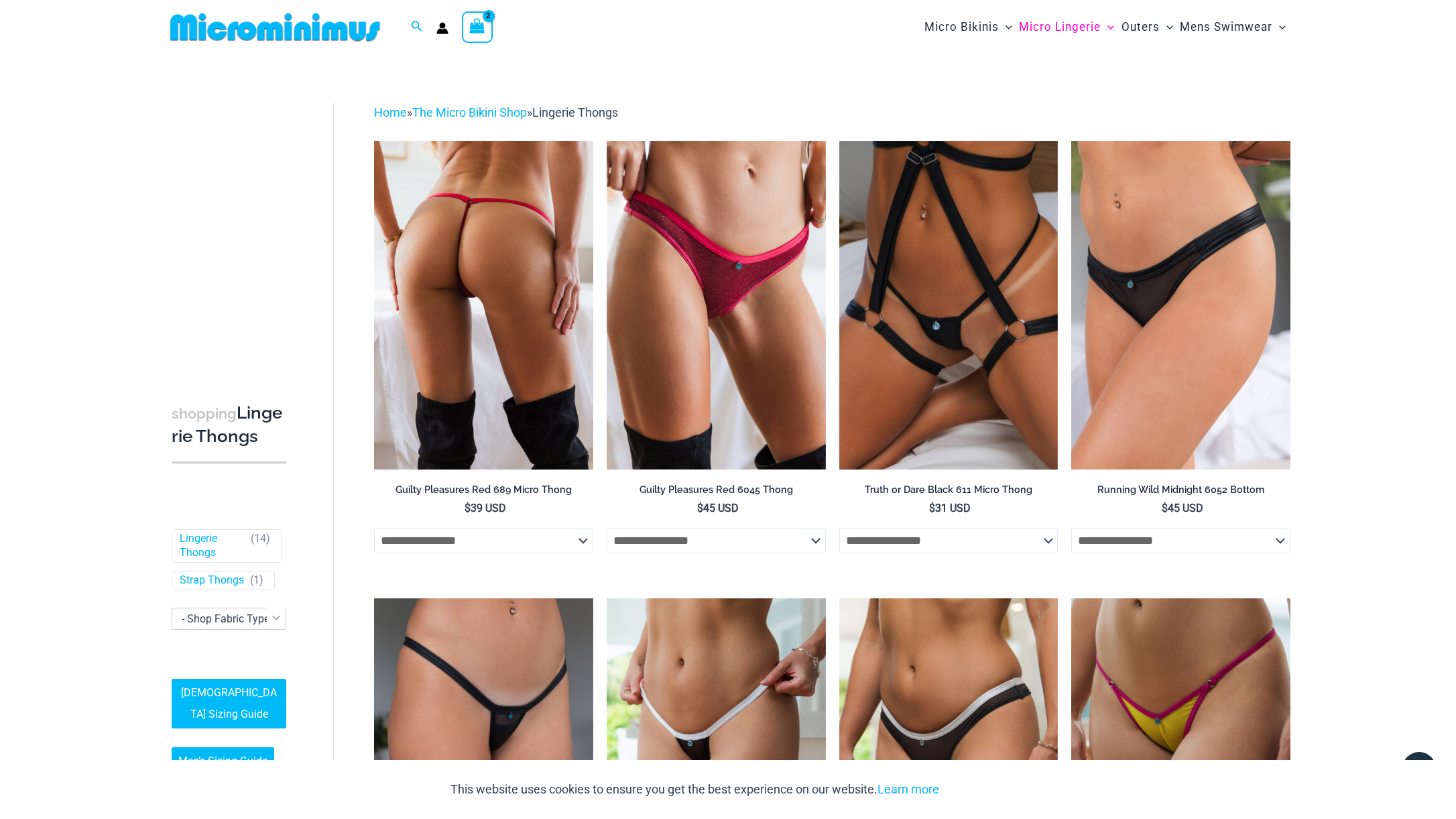
click at [475, 542] on select "**********" at bounding box center [483, 541] width 219 height 25
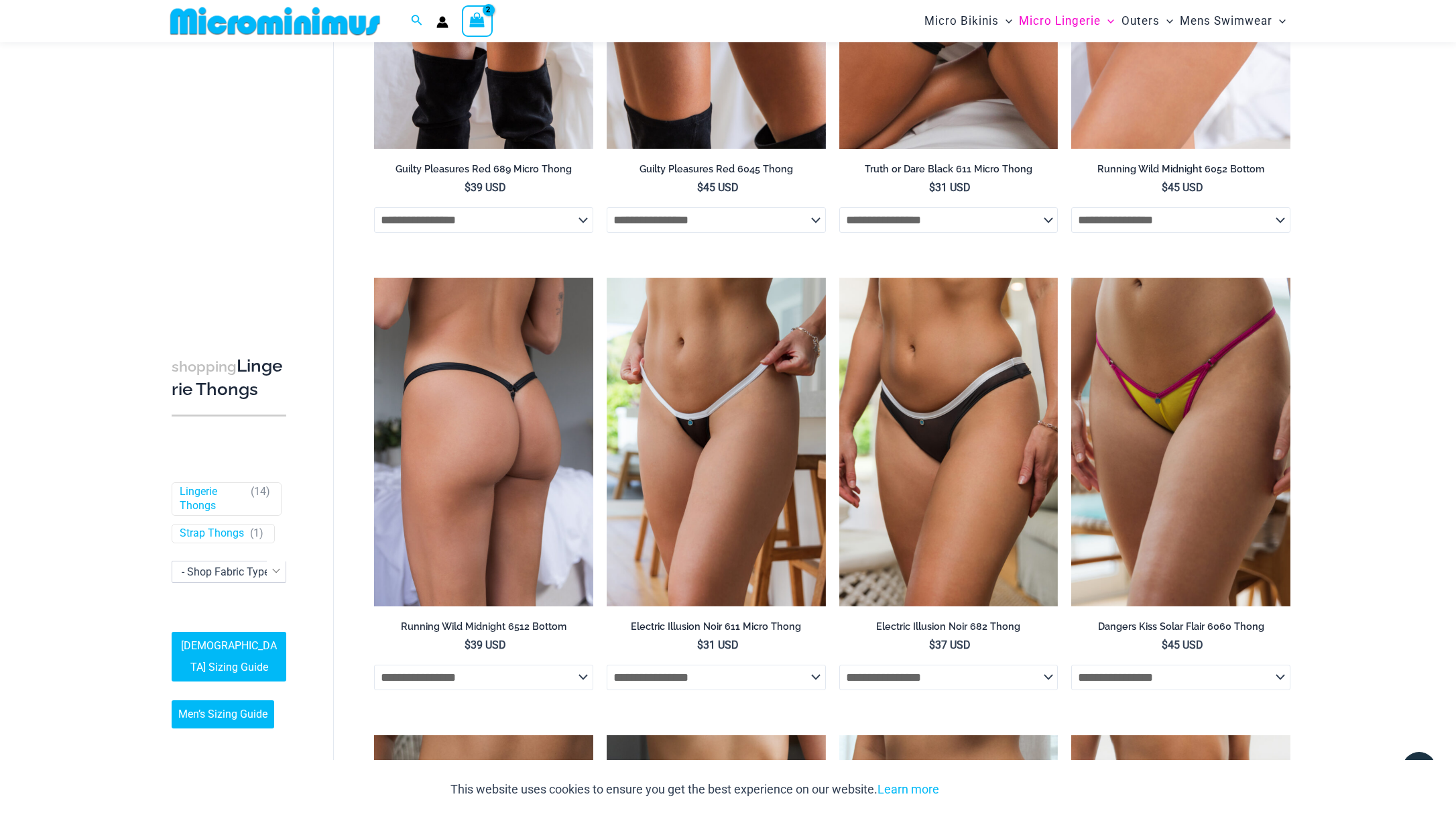
scroll to position [324, 0]
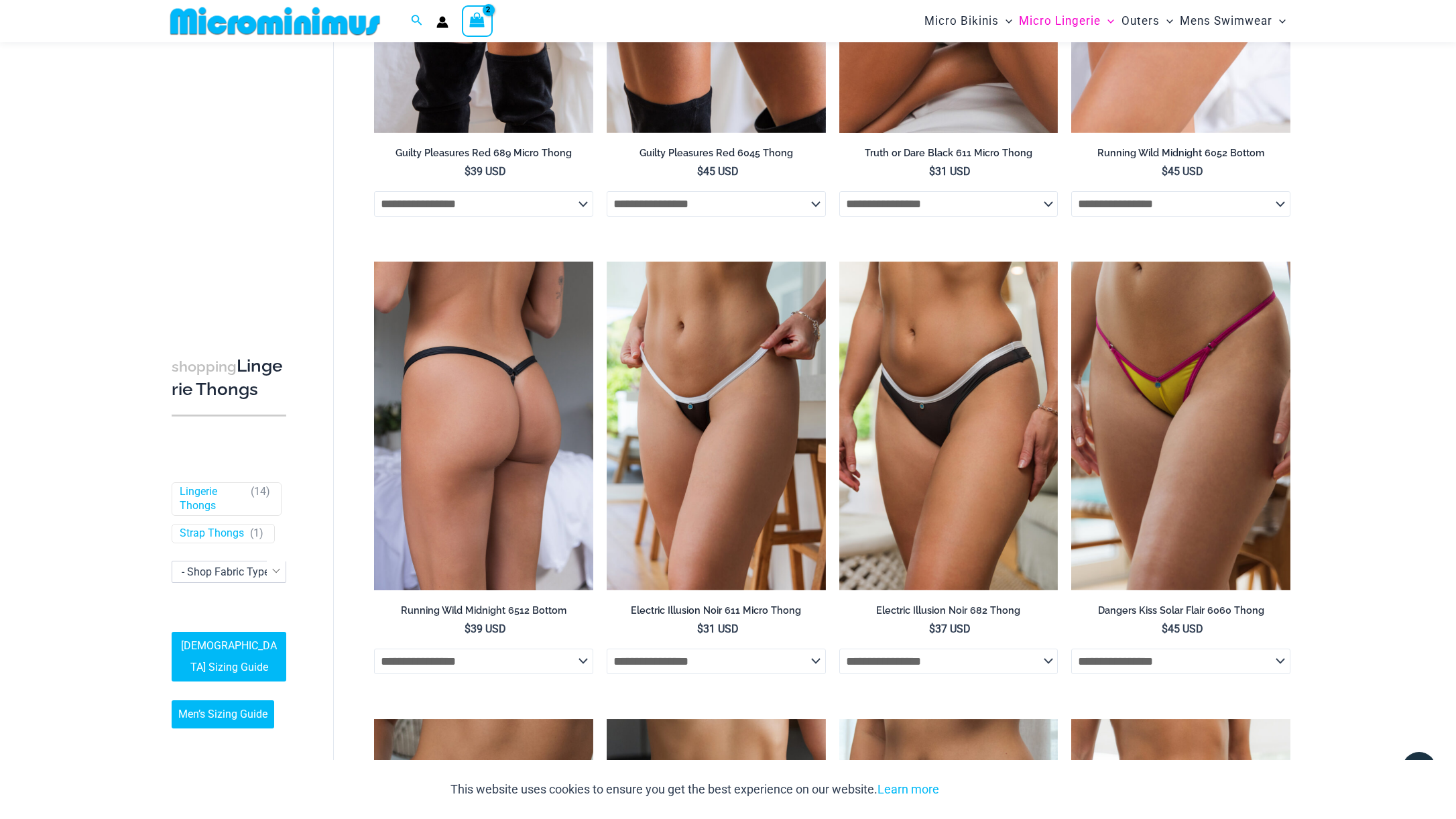
click at [443, 658] on select "**********" at bounding box center [483, 661] width 219 height 25
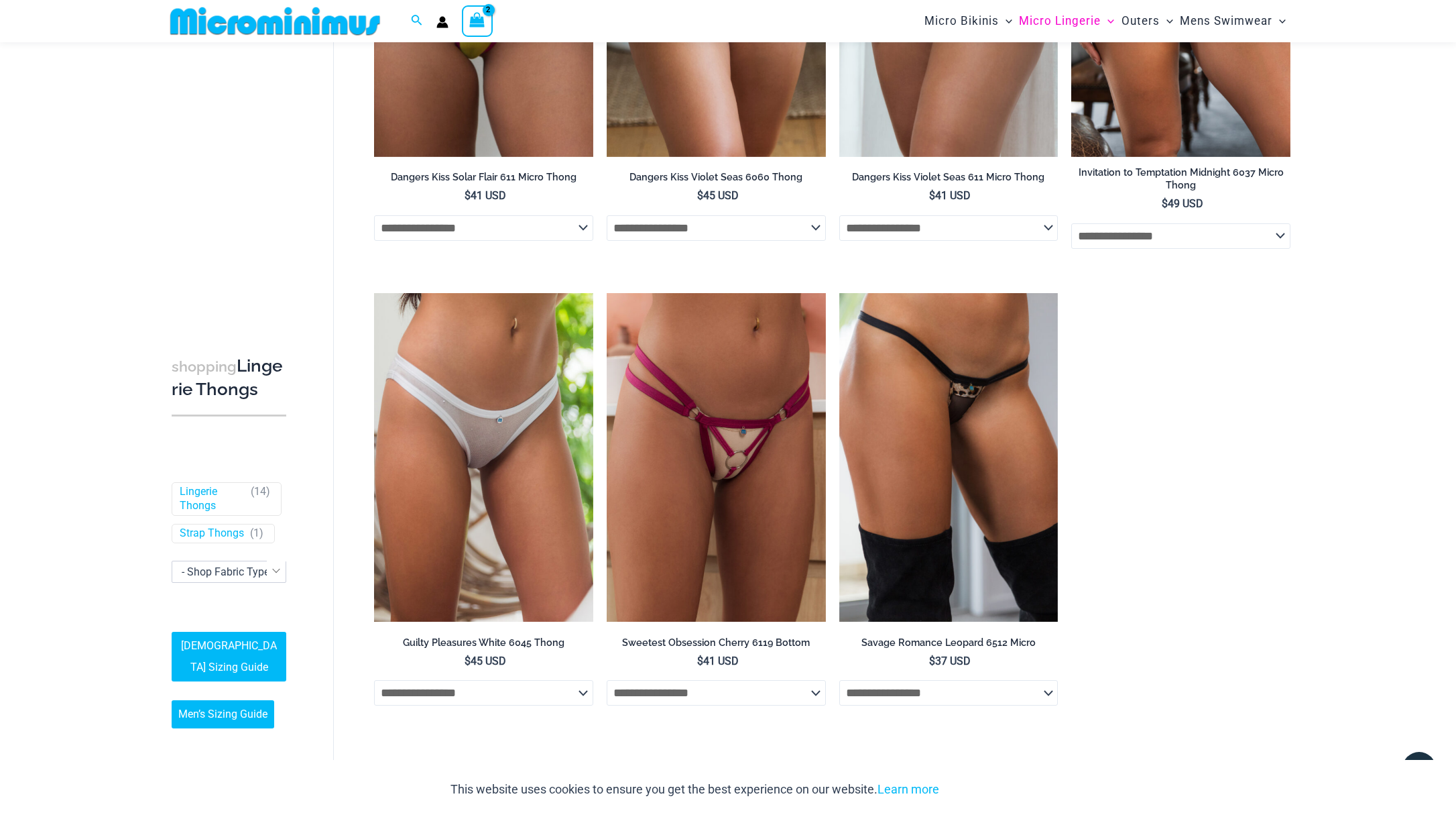
scroll to position [1219, 0]
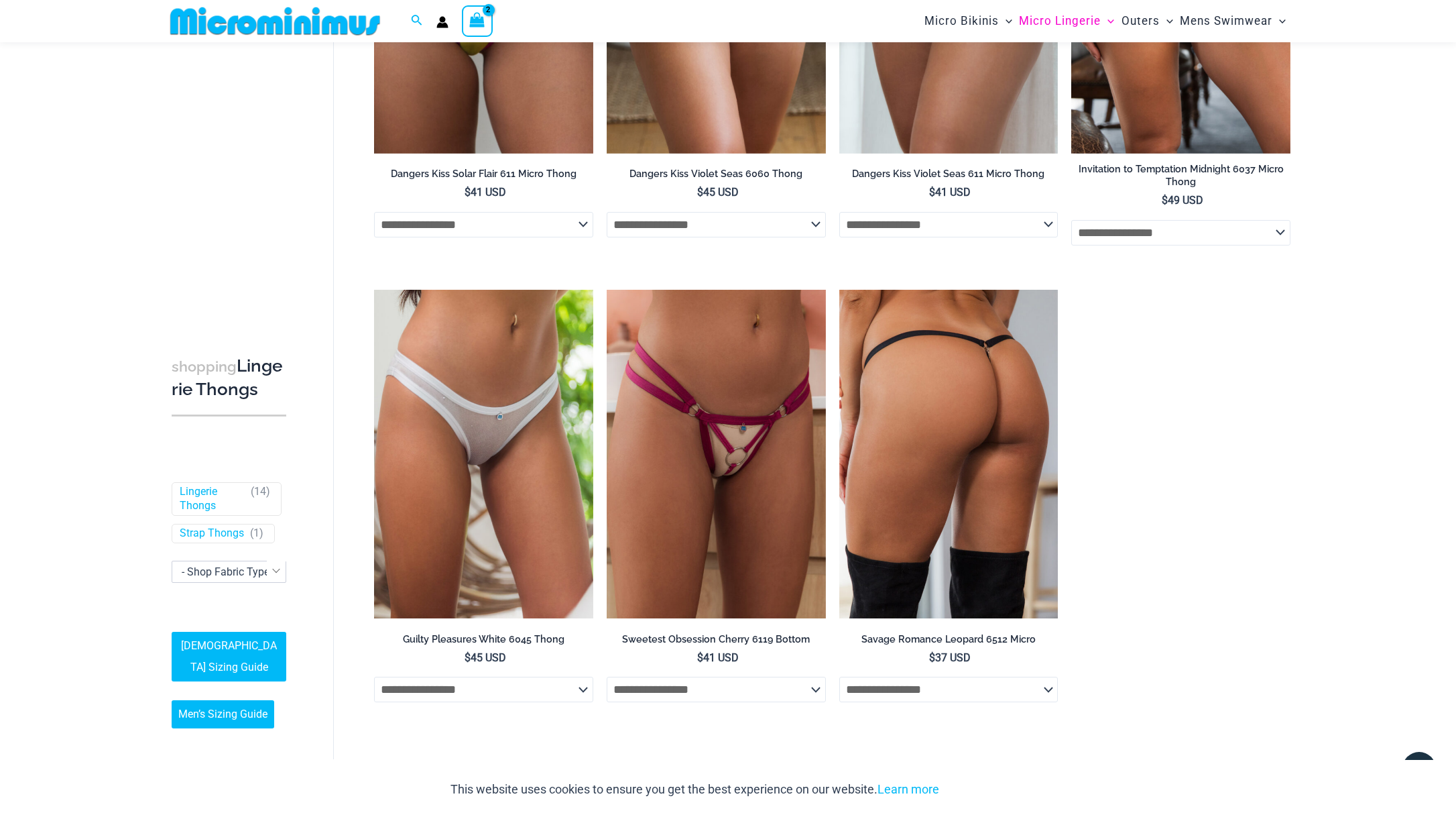
click at [1011, 686] on select "**********" at bounding box center [949, 689] width 219 height 25
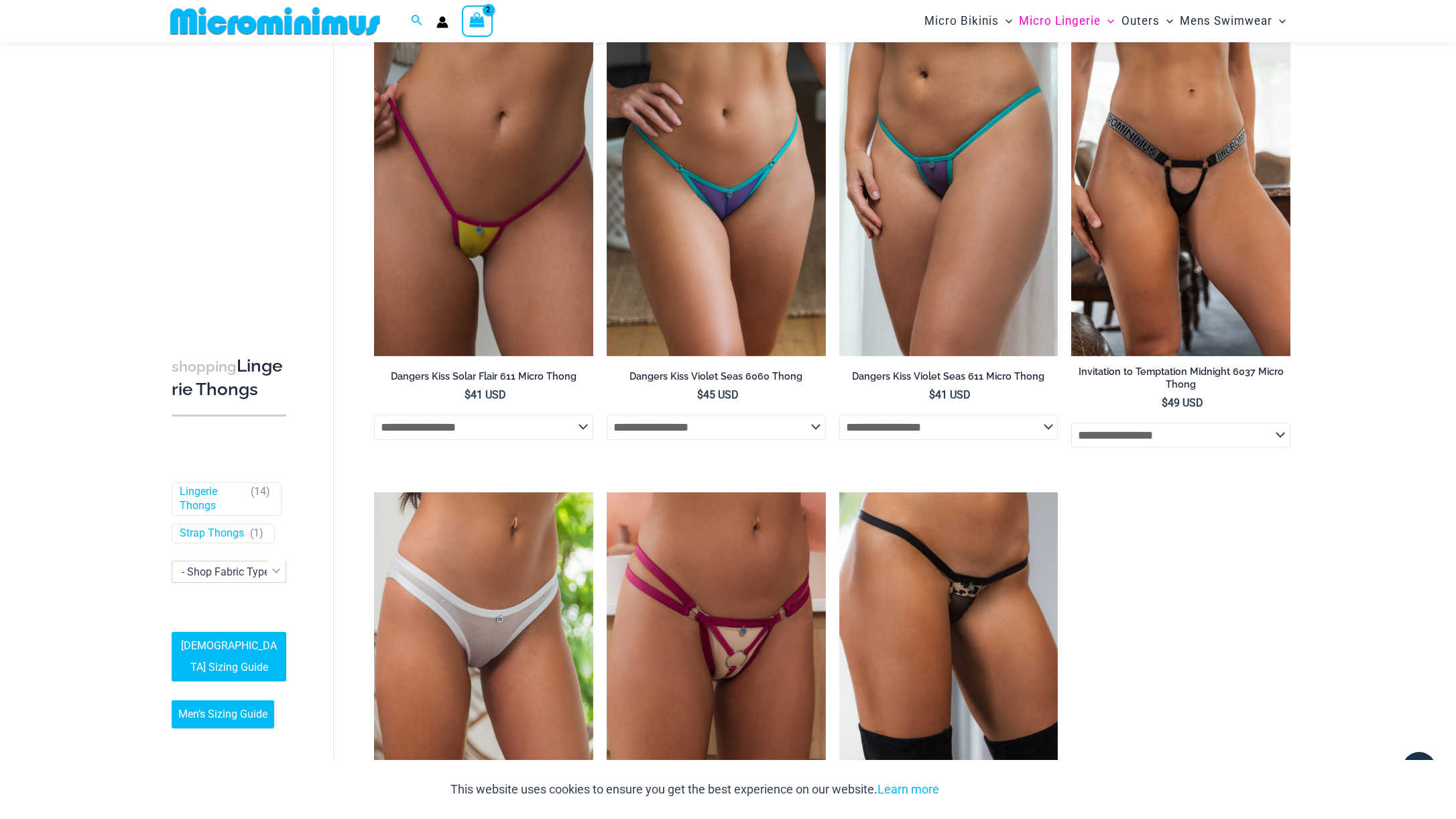
scroll to position [995, 0]
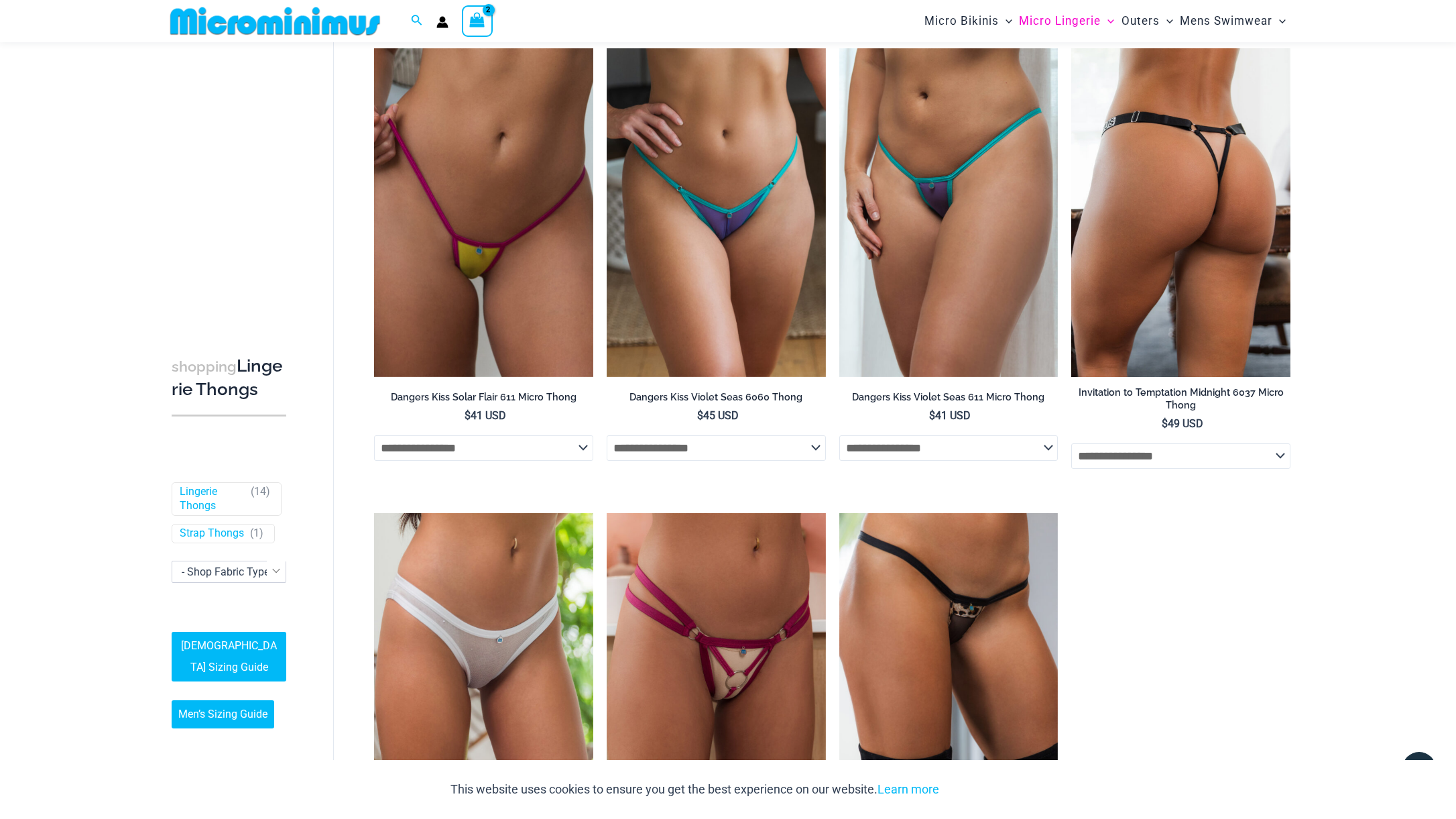
click at [1172, 454] on select "**********" at bounding box center [1181, 456] width 219 height 25
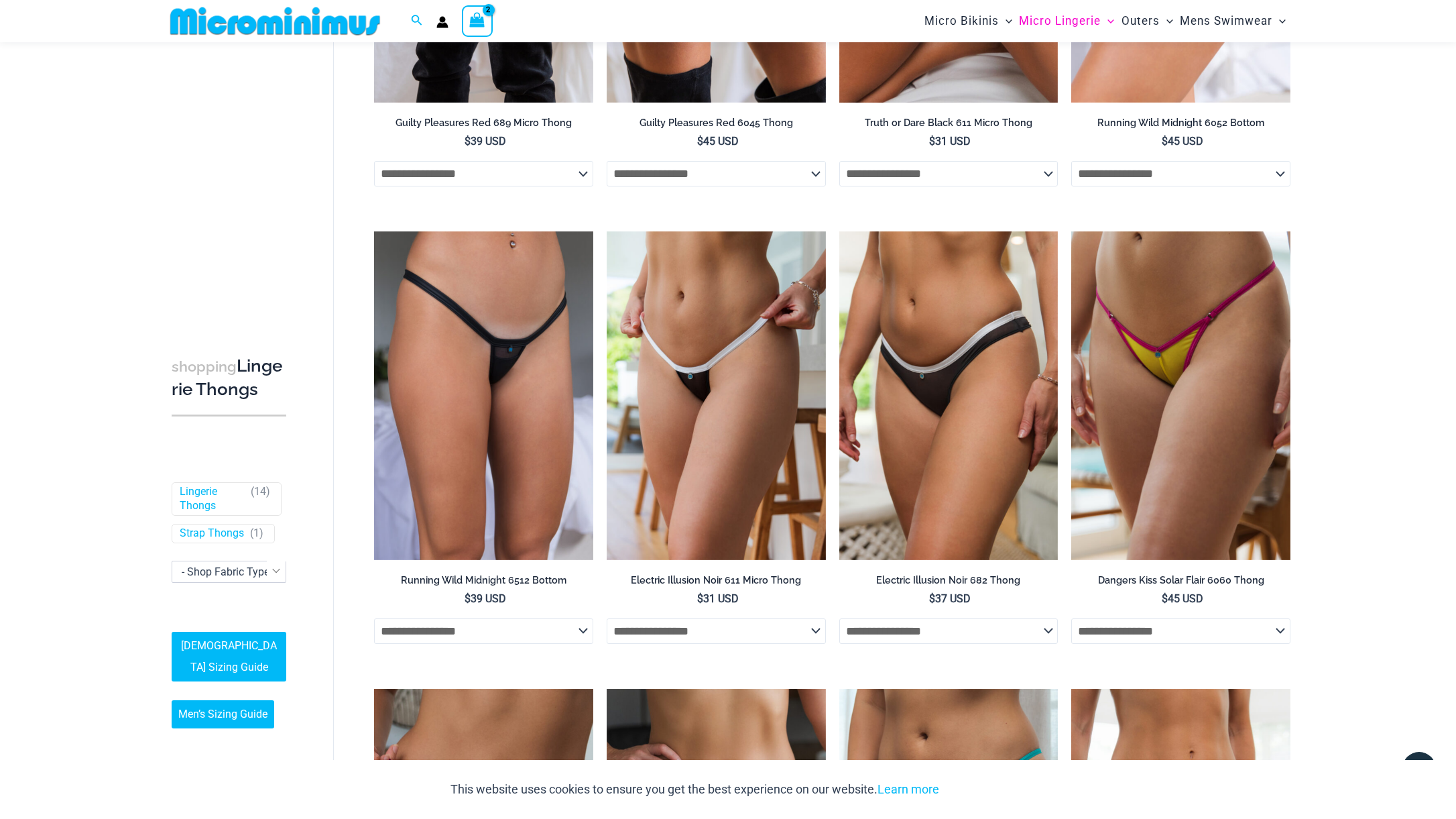
scroll to position [324, 0]
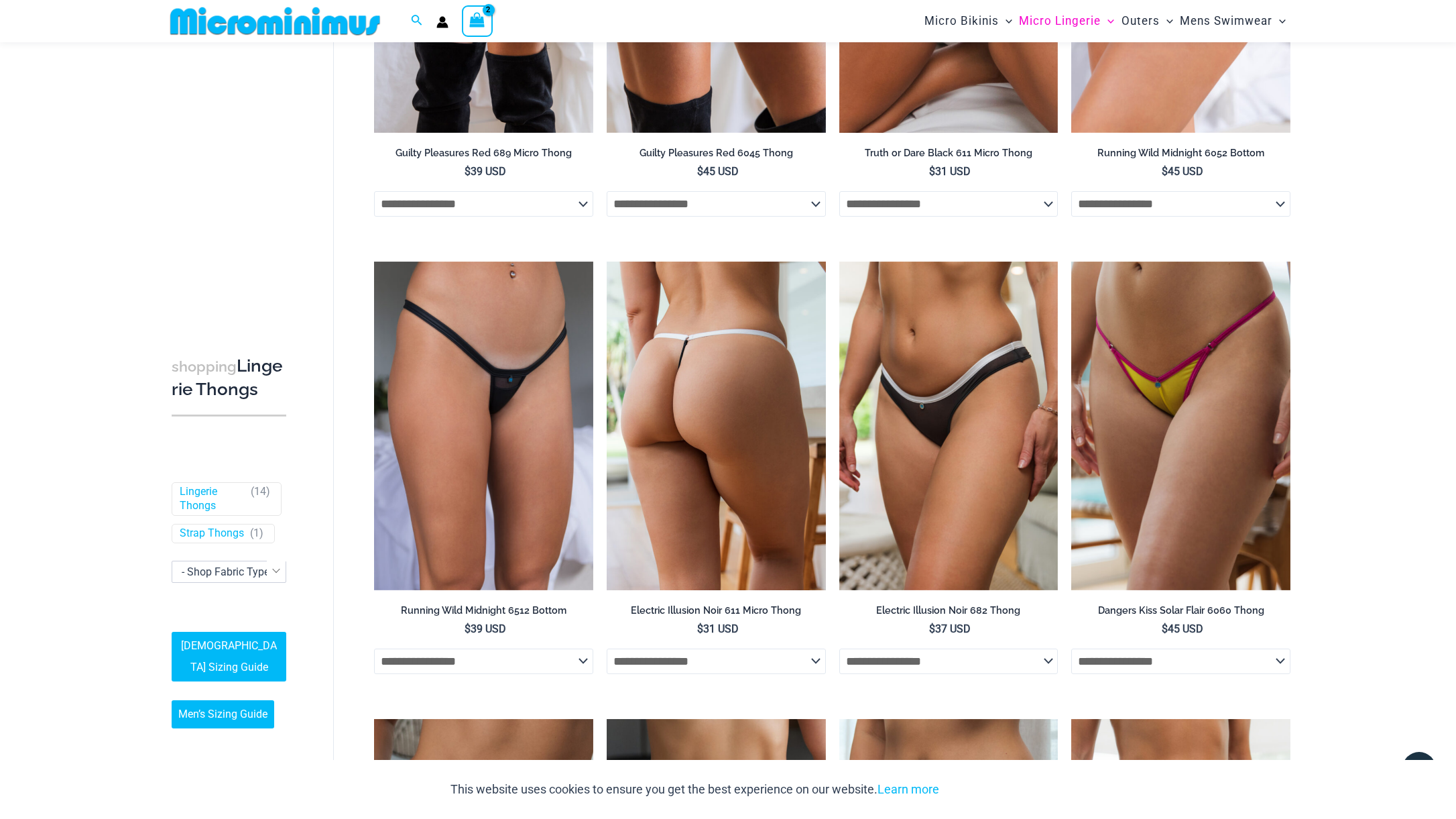
click at [693, 668] on select "**********" at bounding box center [717, 661] width 219 height 25
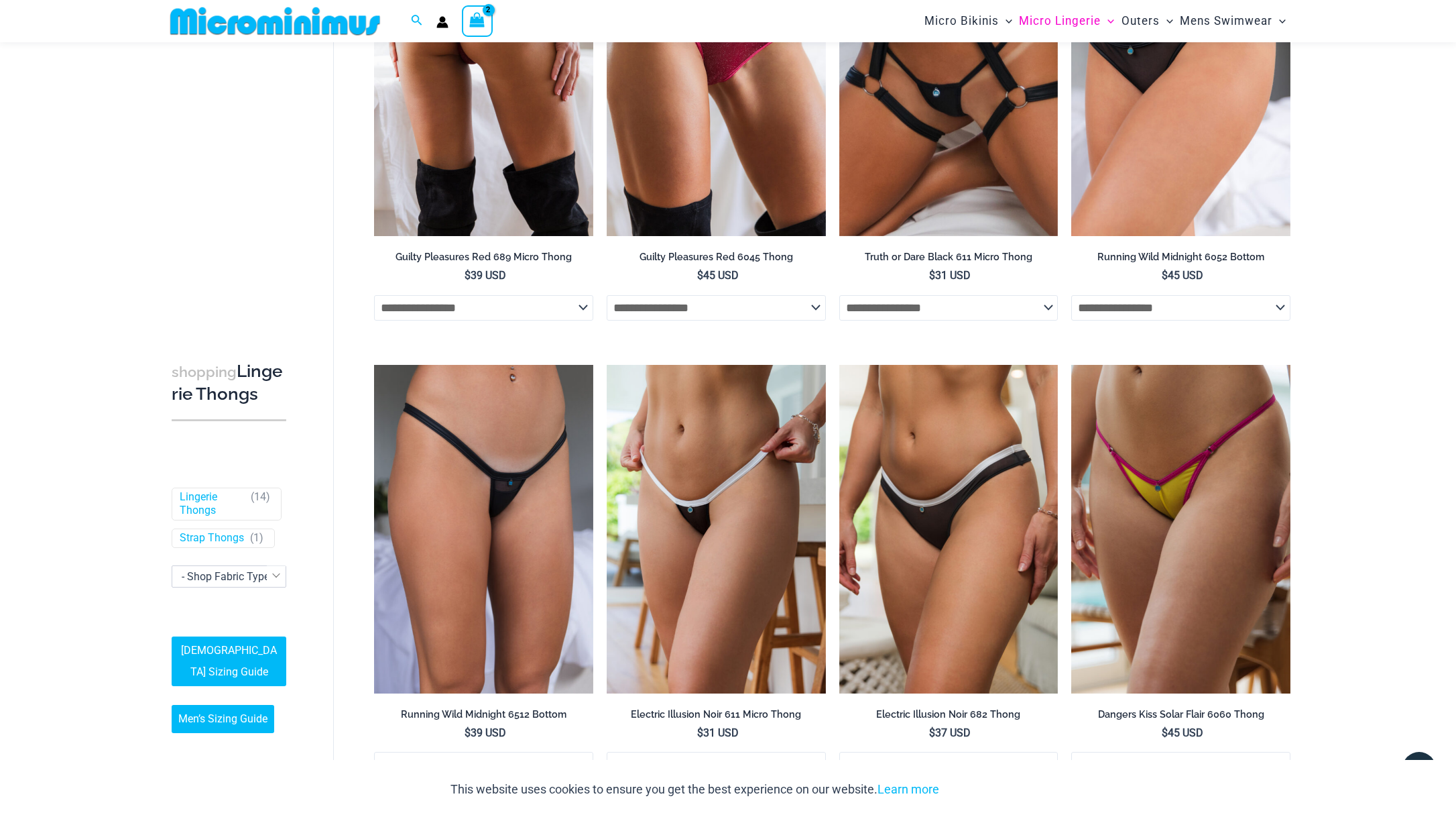
scroll to position [547, 0]
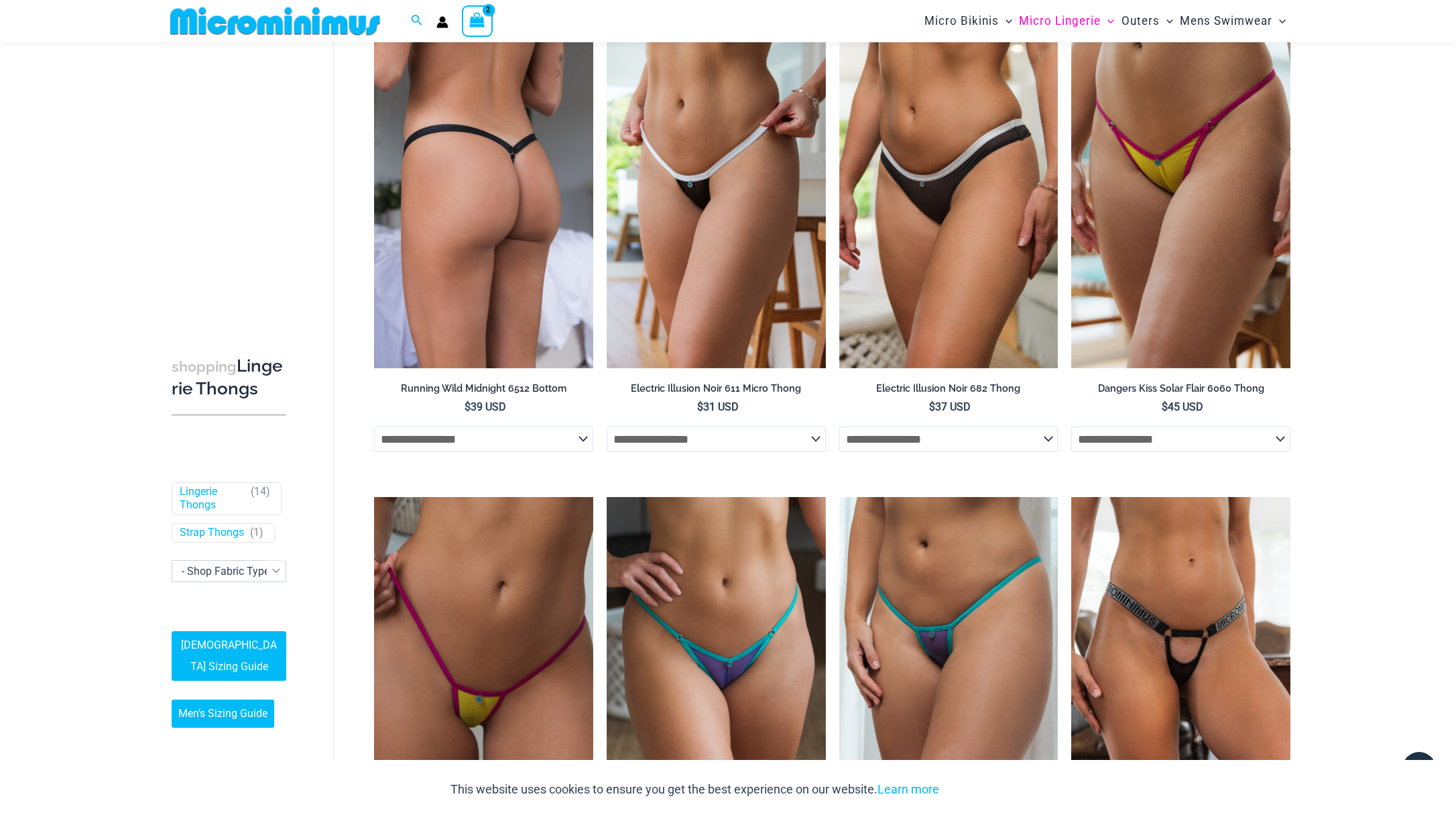
click at [484, 446] on select "**********" at bounding box center [483, 439] width 219 height 25
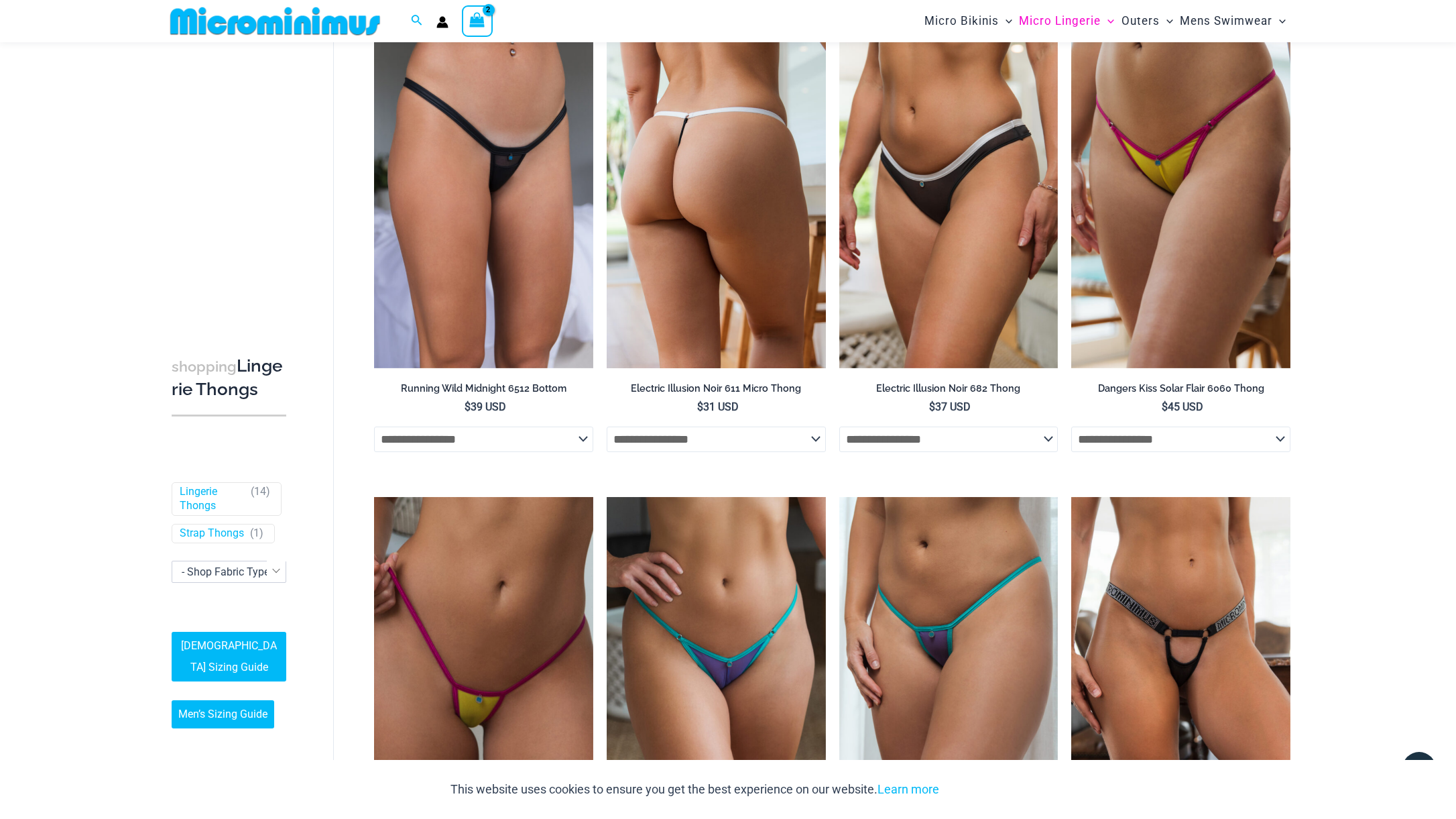
click at [704, 439] on select "**********" at bounding box center [717, 439] width 219 height 25
click at [607, 427] on select "**********" at bounding box center [717, 439] width 219 height 25
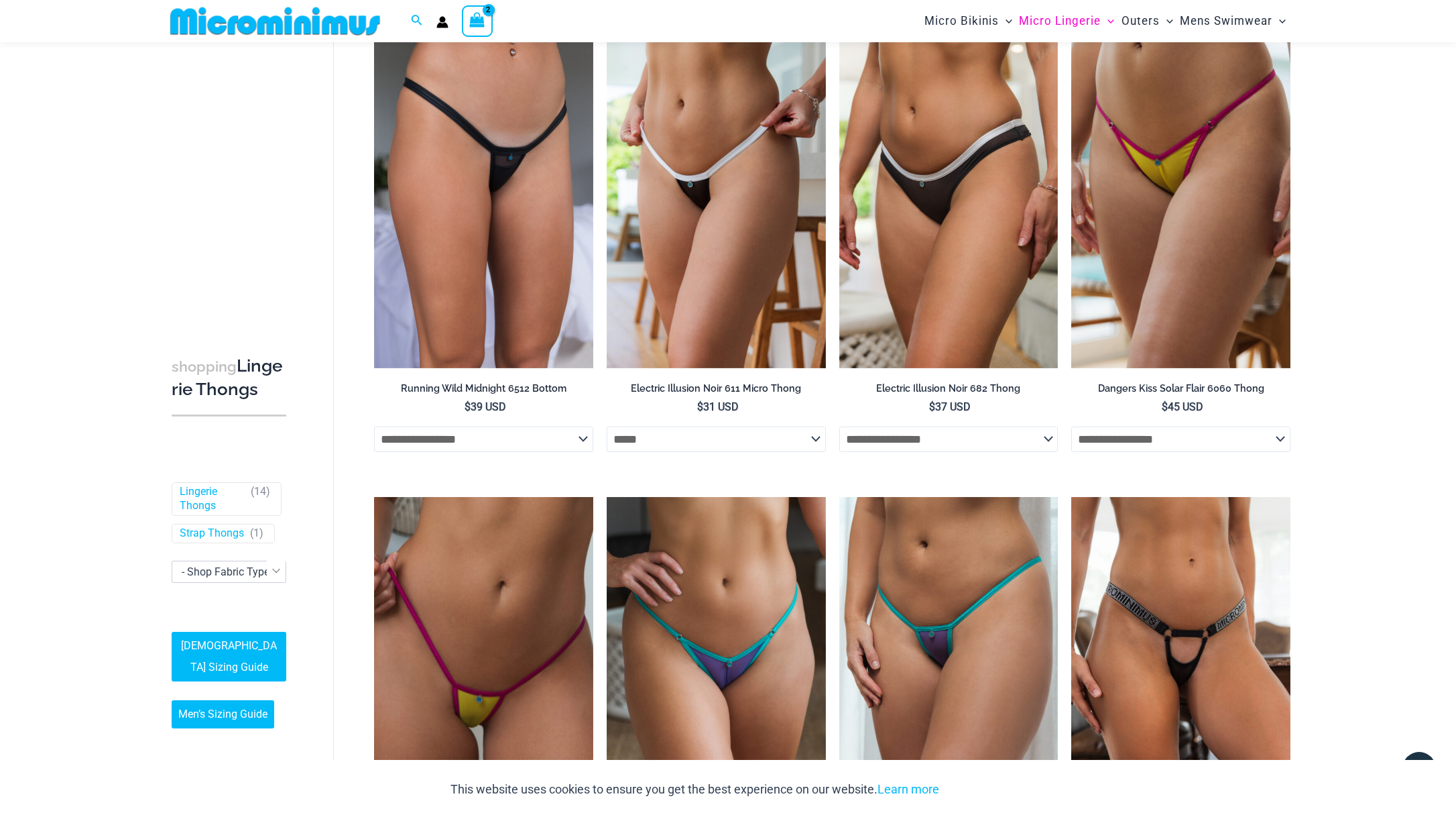
select select "*****"
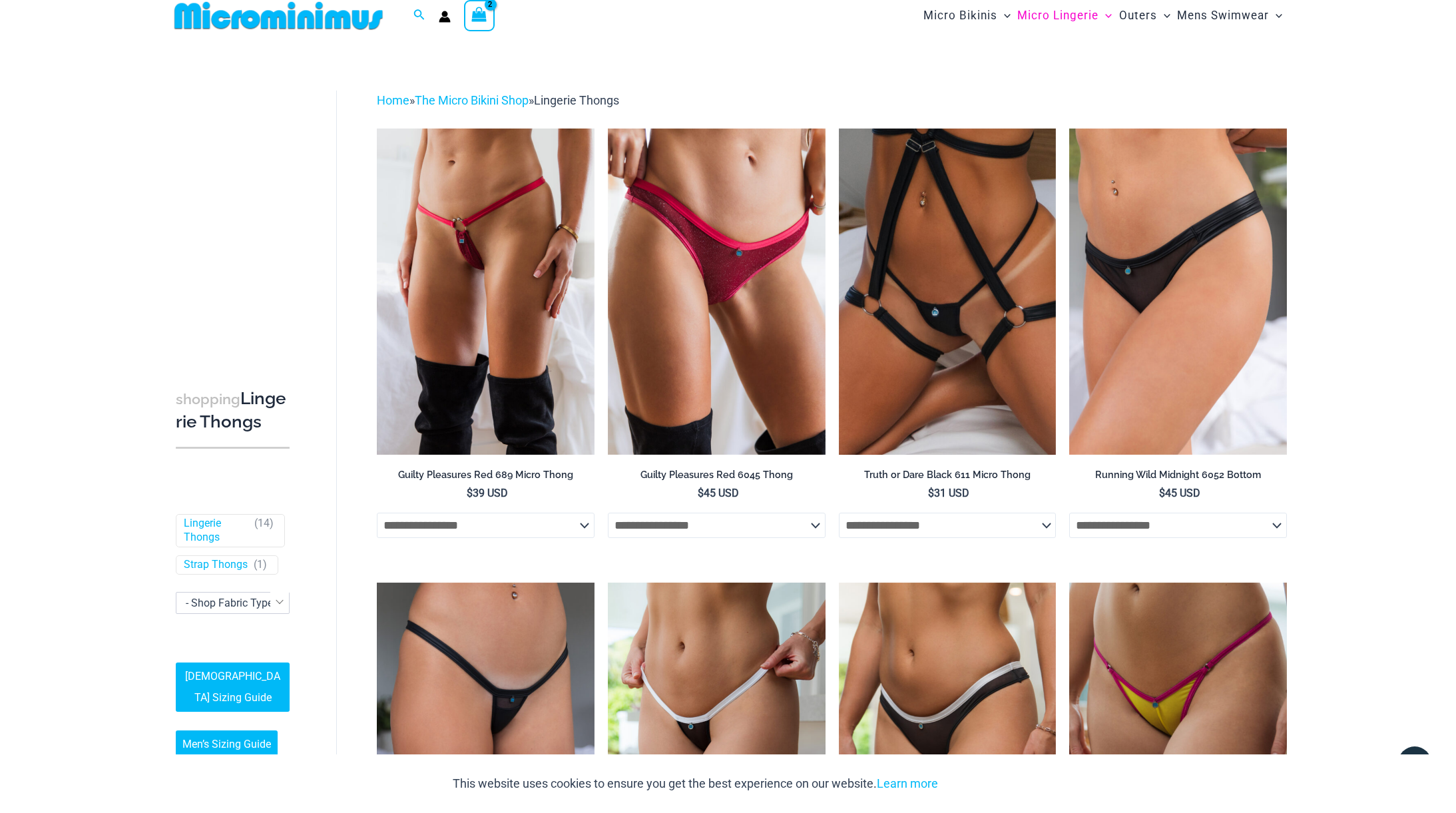
scroll to position [0, 0]
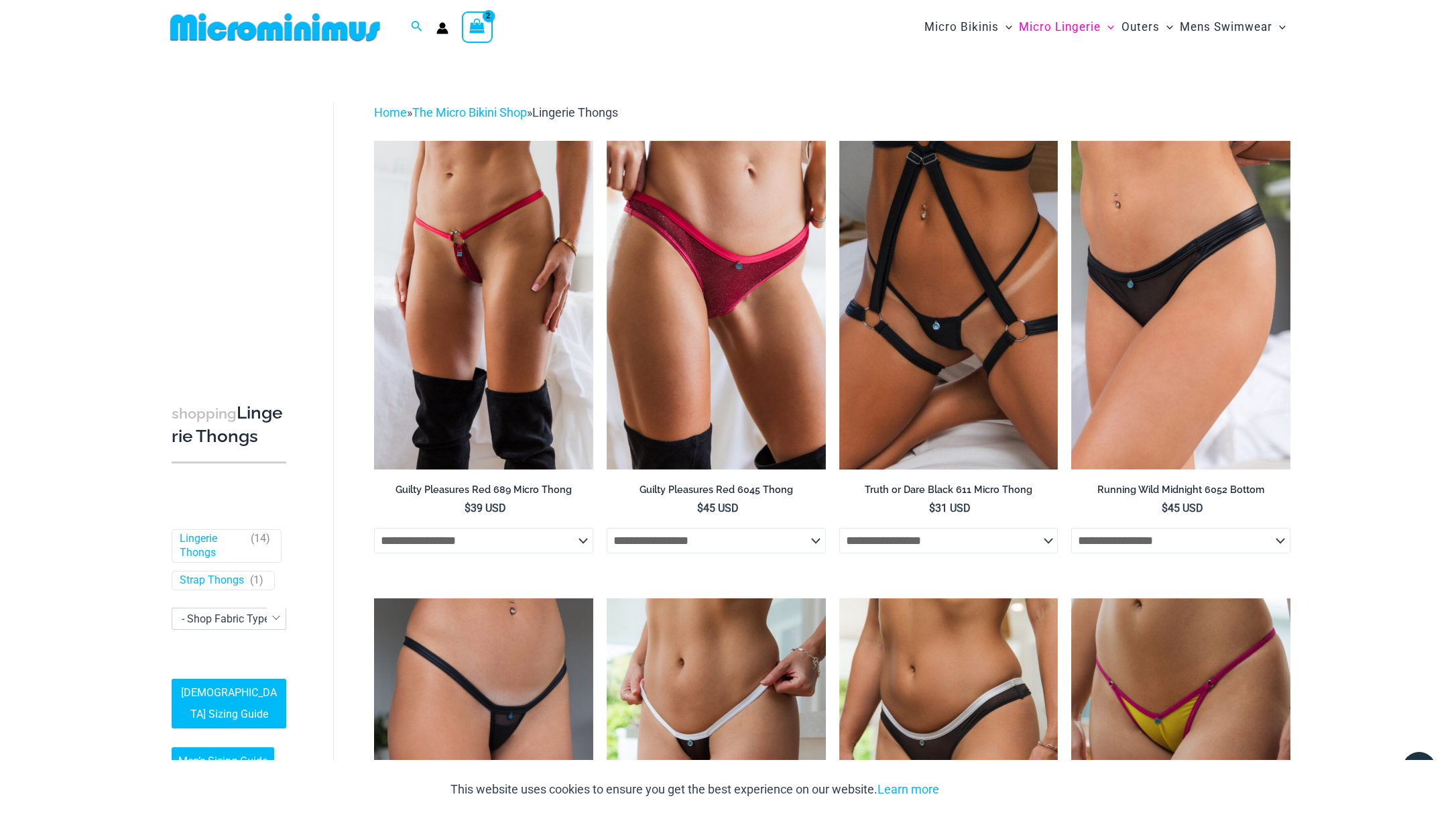
click at [474, 36] on span "View Shopping Cart, 2 items" at bounding box center [477, 28] width 15 height 19
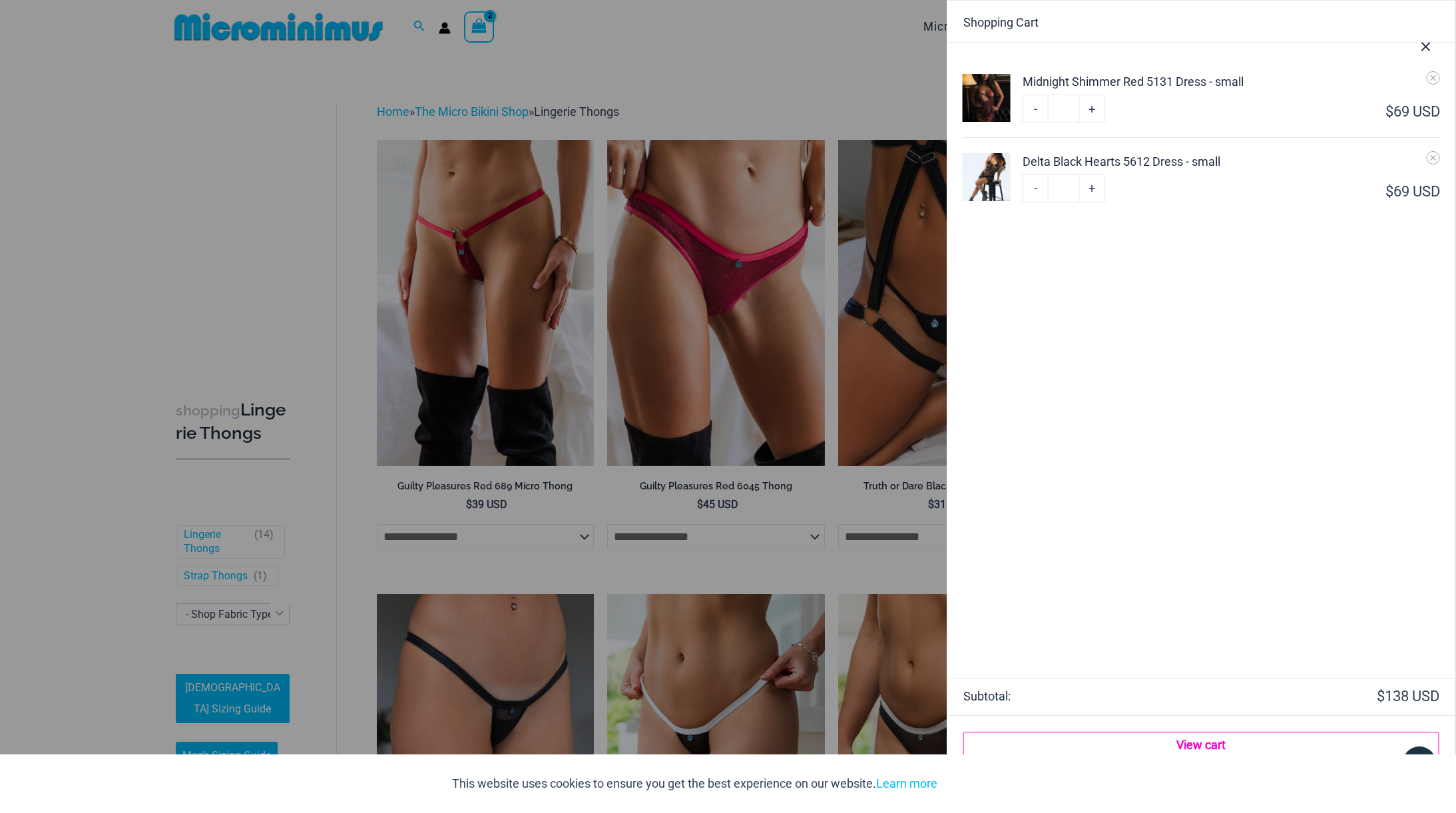
click at [1186, 751] on link "View cart" at bounding box center [1201, 745] width 476 height 27
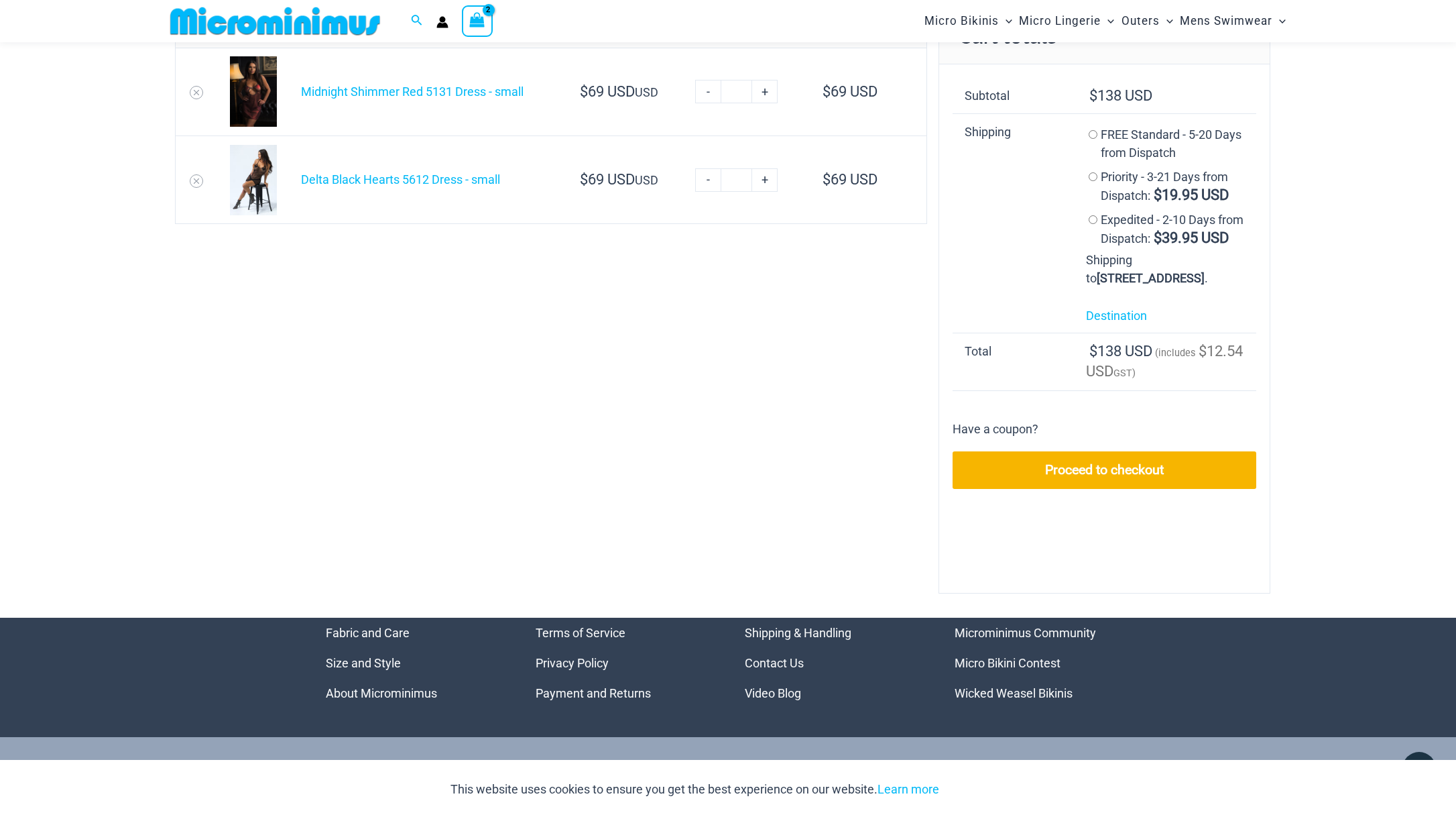
scroll to position [100, 0]
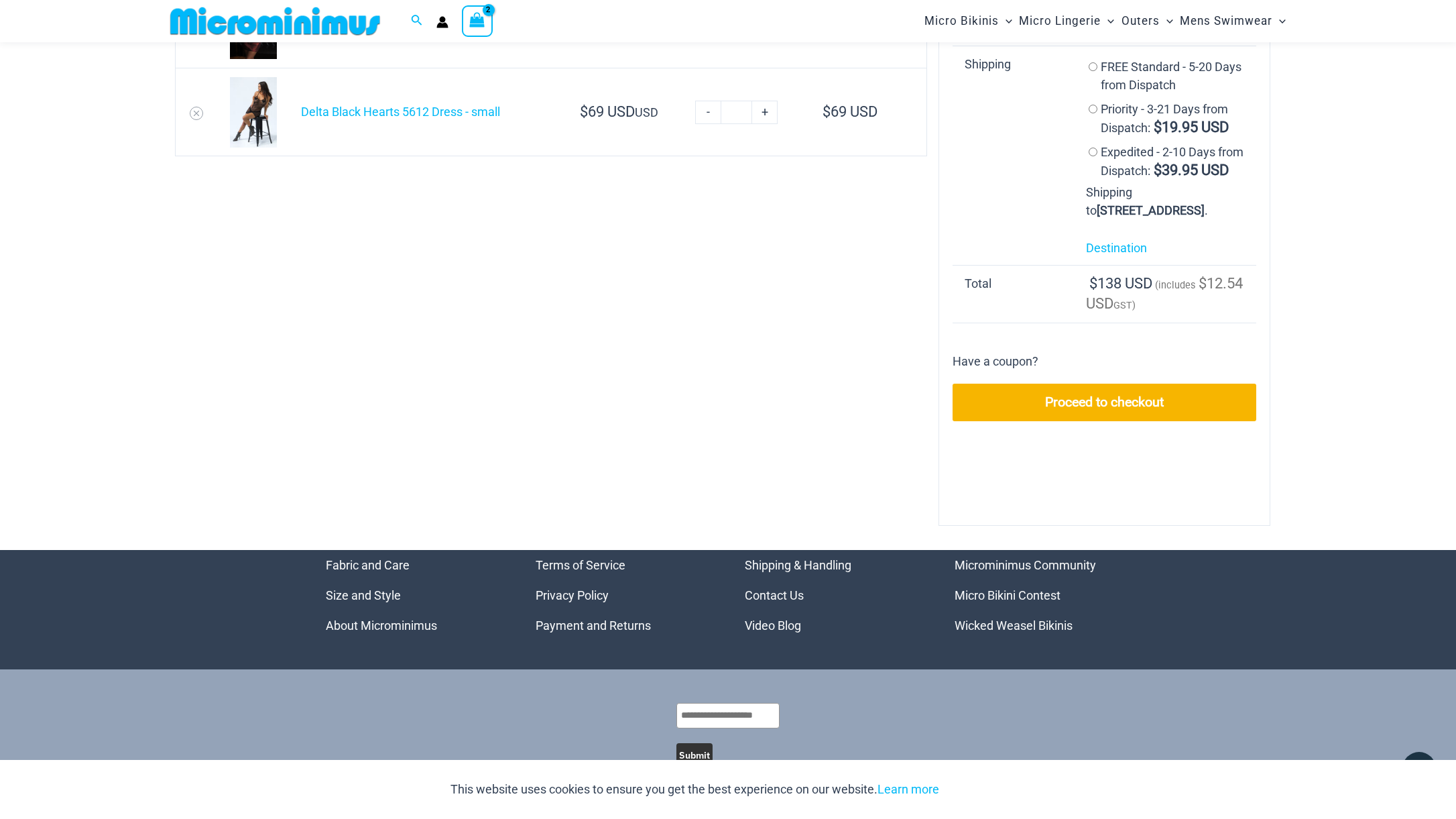
click at [814, 572] on link "Shipping & Handling" at bounding box center [798, 565] width 107 height 14
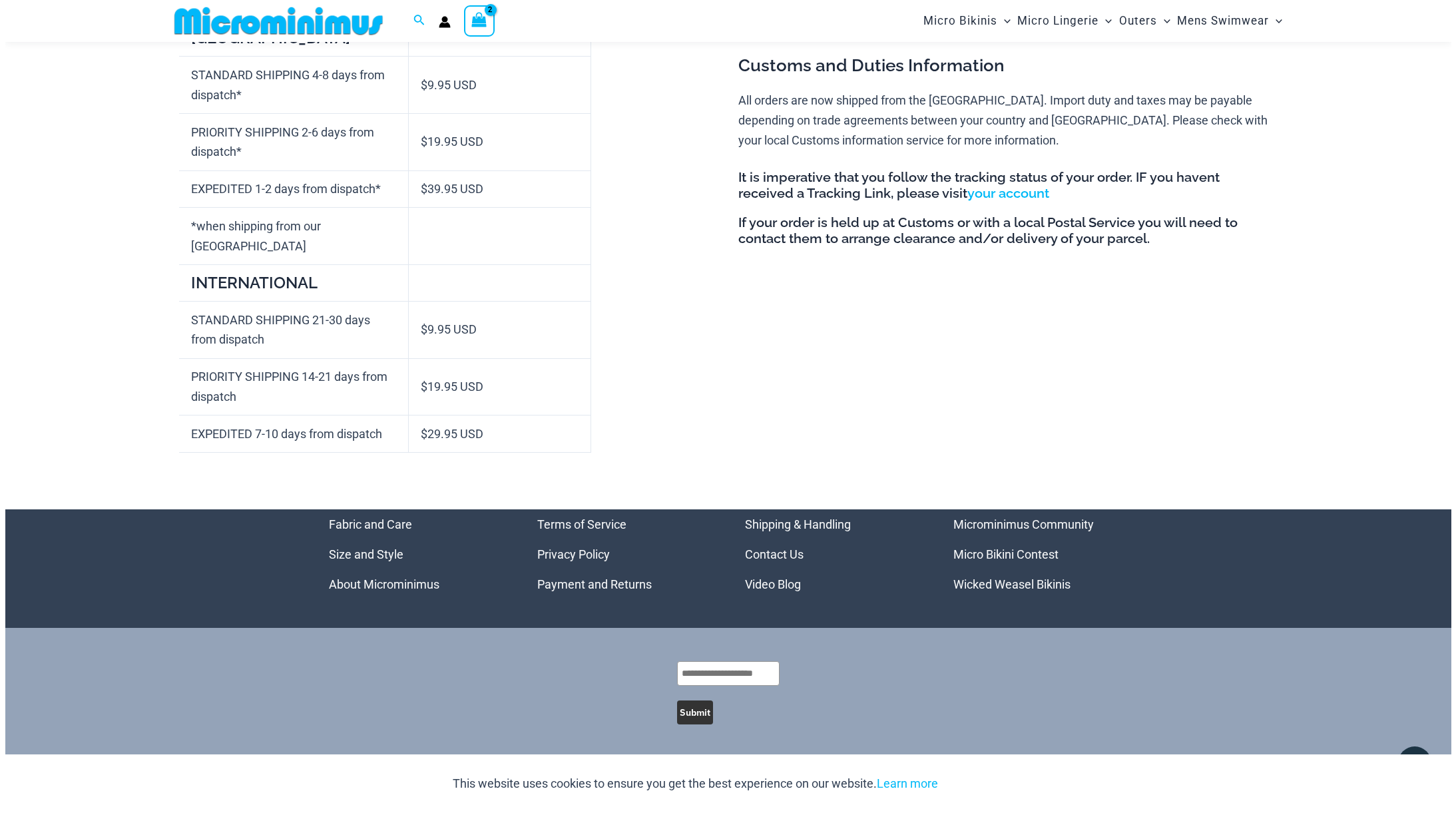
scroll to position [187, 0]
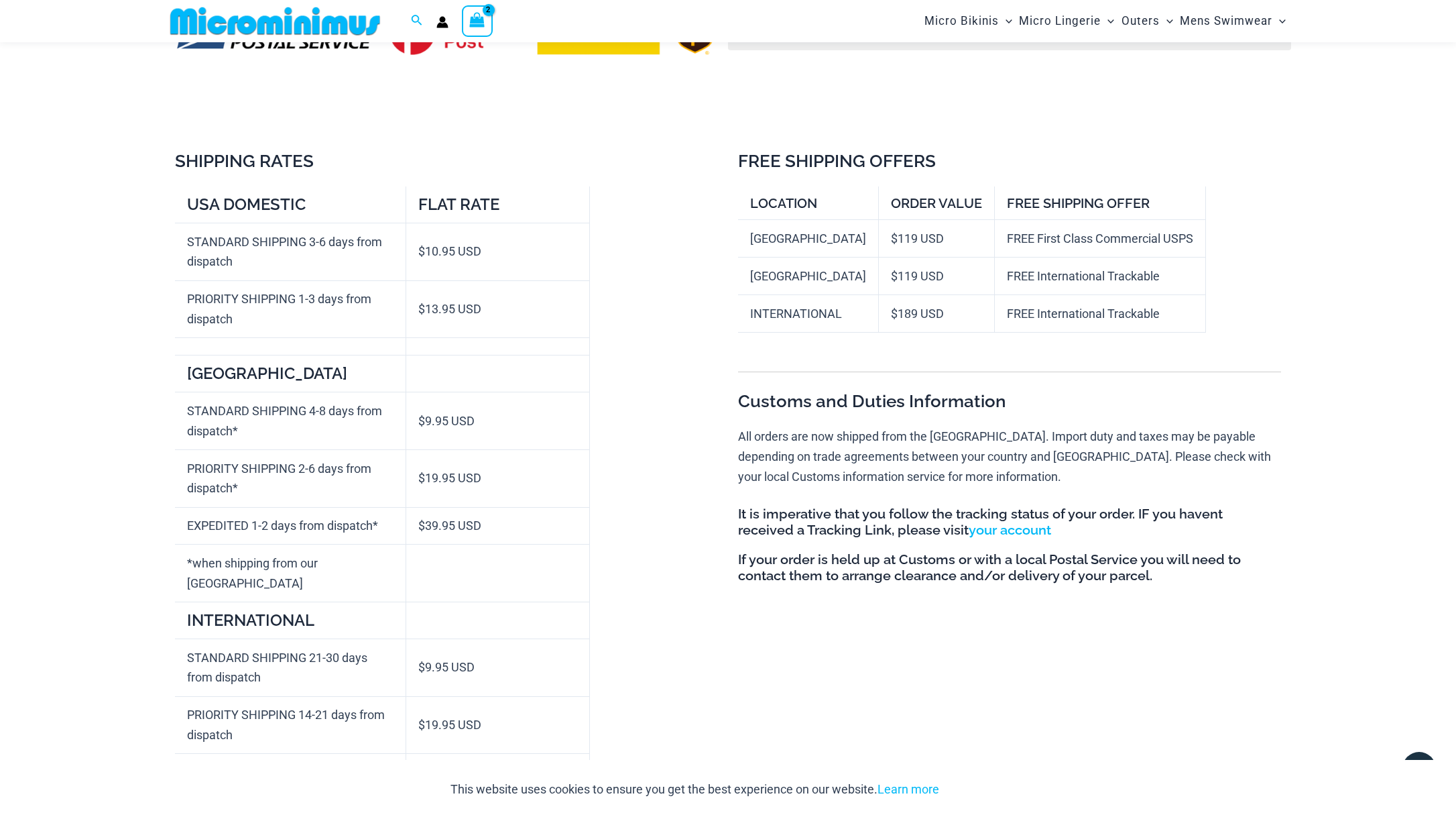
click at [476, 23] on icon "View Shopping Cart, 2 items" at bounding box center [477, 19] width 15 height 15
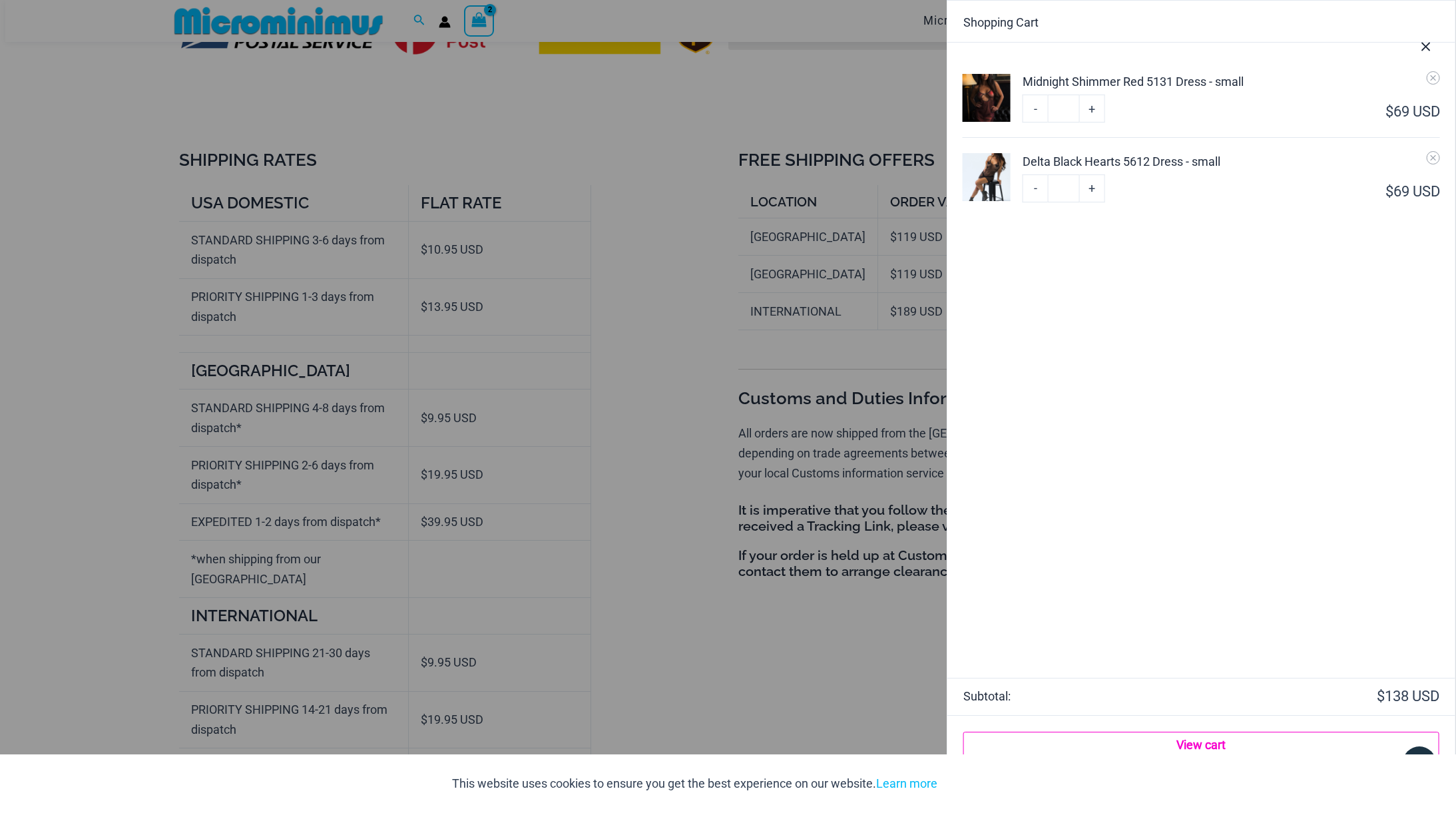
click at [1194, 742] on link "View cart" at bounding box center [1201, 745] width 476 height 27
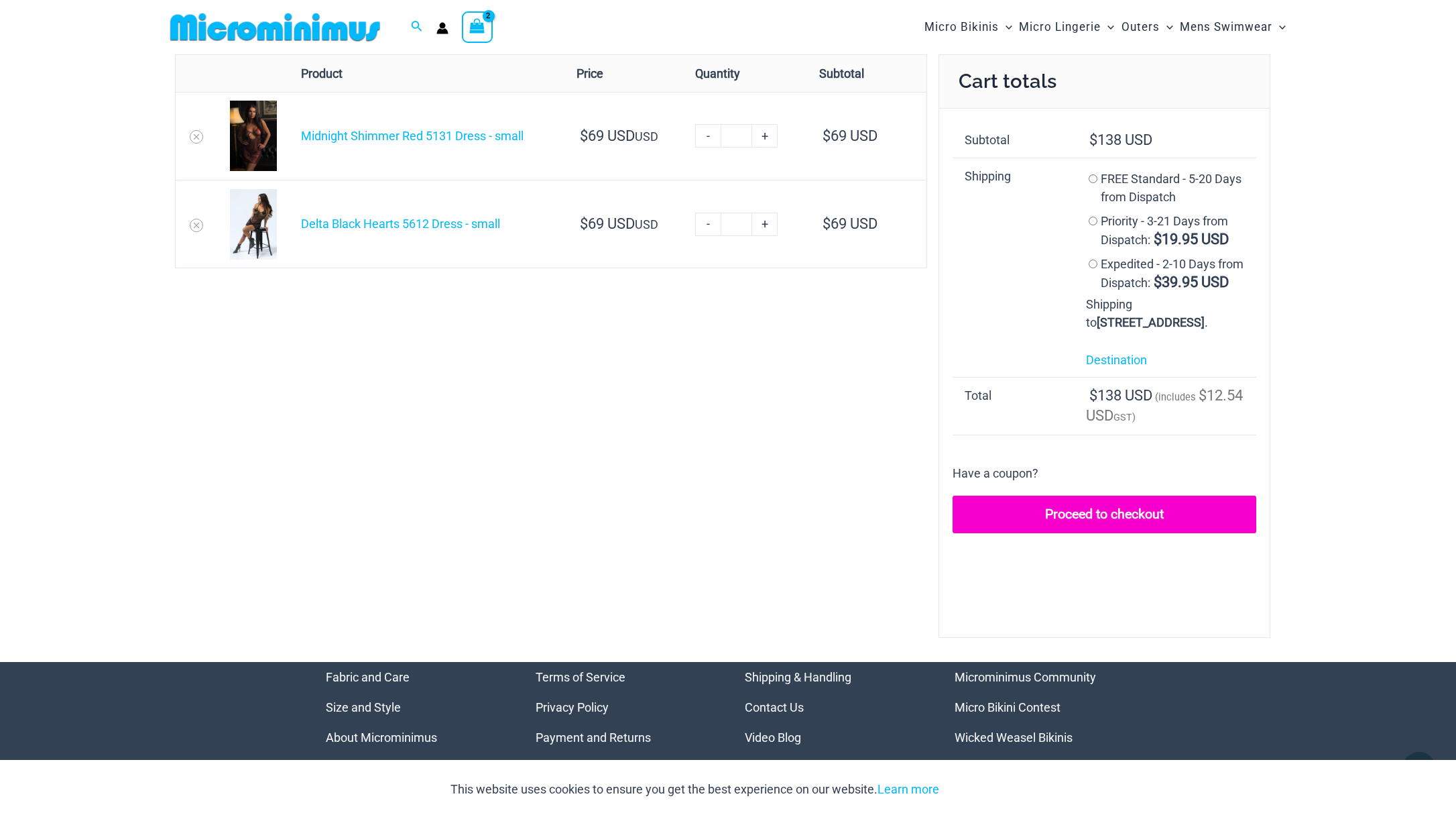
click at [1096, 533] on link "Proceed to checkout" at bounding box center [1104, 514] width 304 height 38
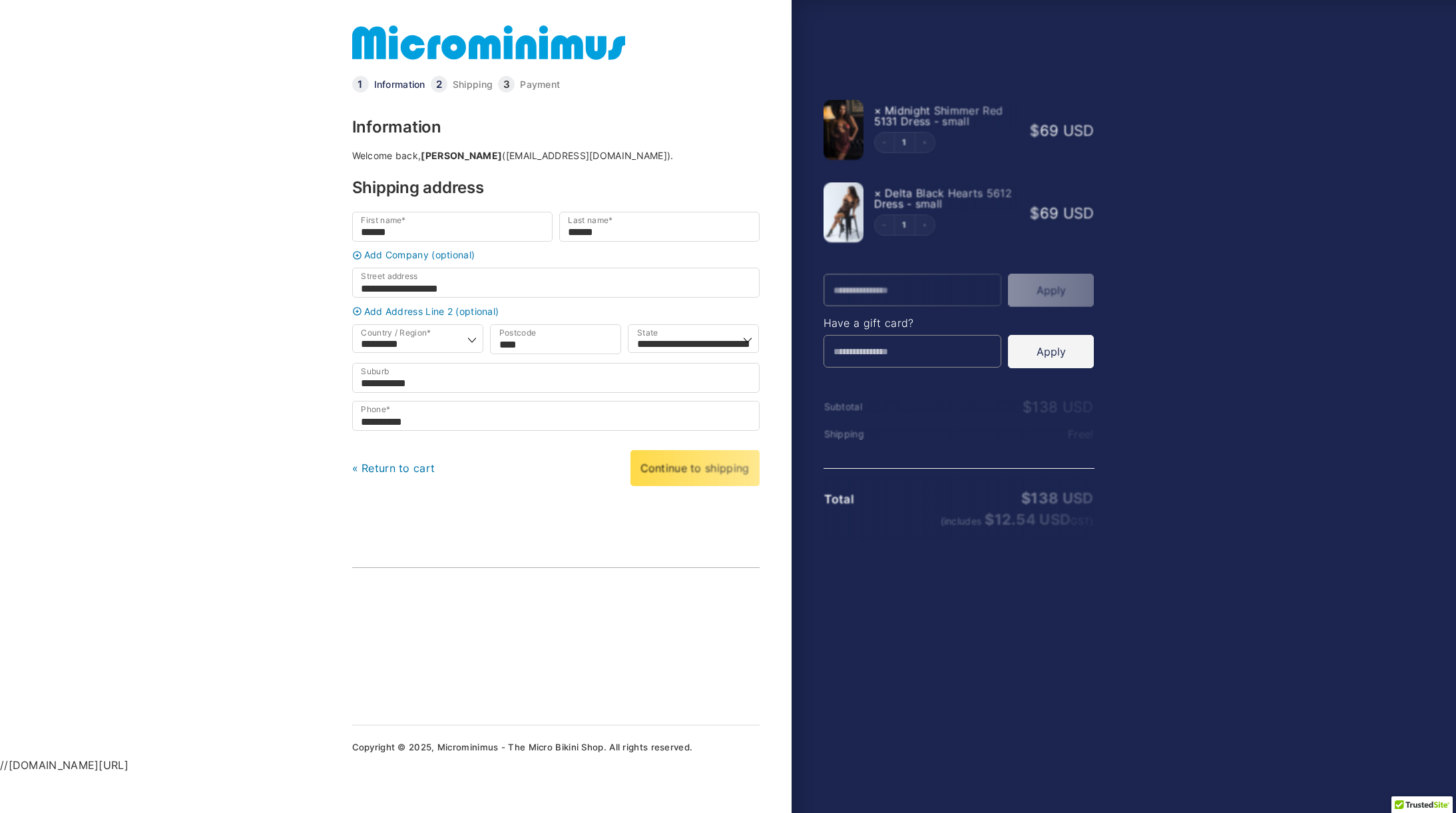
select select "***"
